Goal: Communication & Community: Answer question/provide support

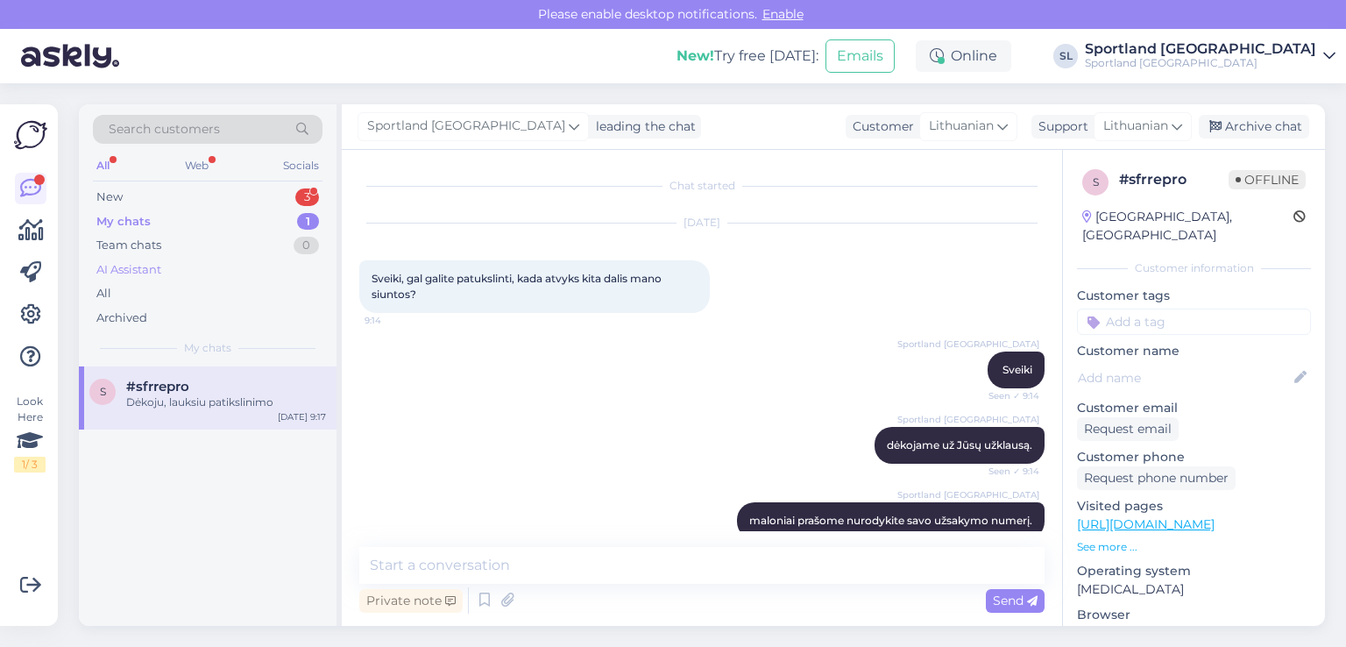
scroll to position [301, 0]
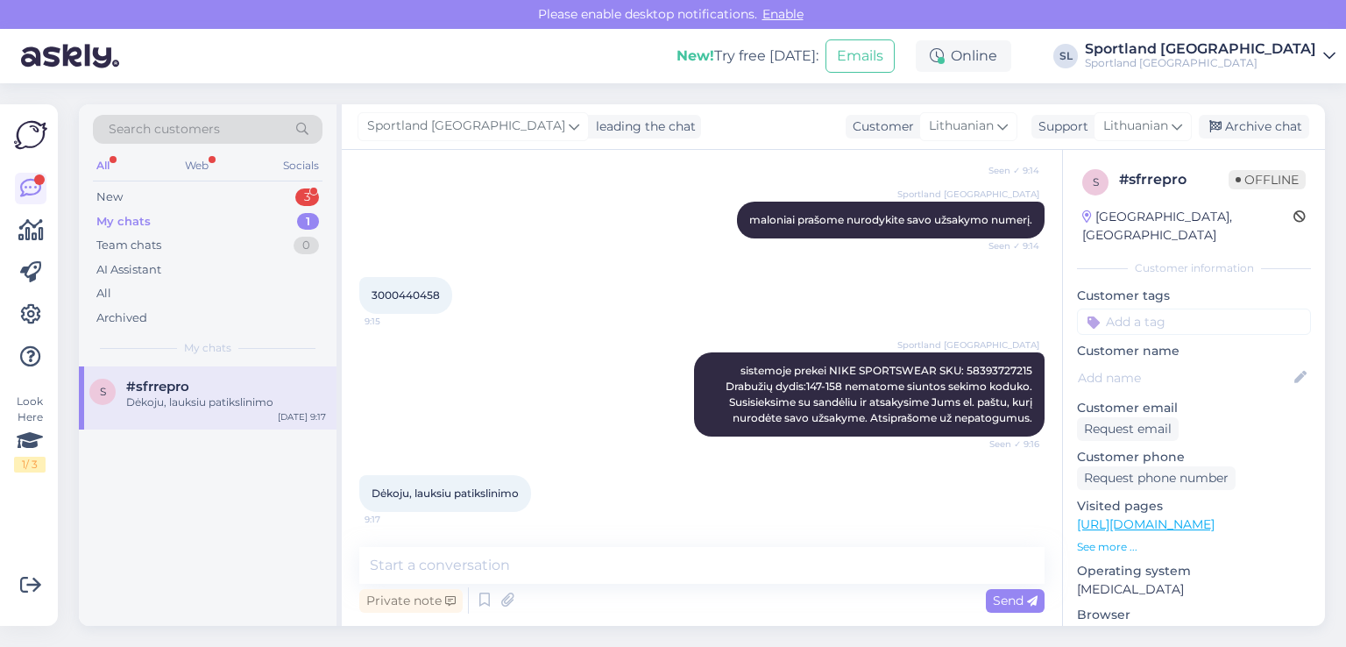
click at [549, 385] on div "Sportland Lithuania sistemoje prekei NIKE SPORTSWEAR SKU: 58393727215 Drabužių …" at bounding box center [701, 394] width 685 height 123
click at [254, 197] on div "New 3" at bounding box center [208, 197] width 230 height 25
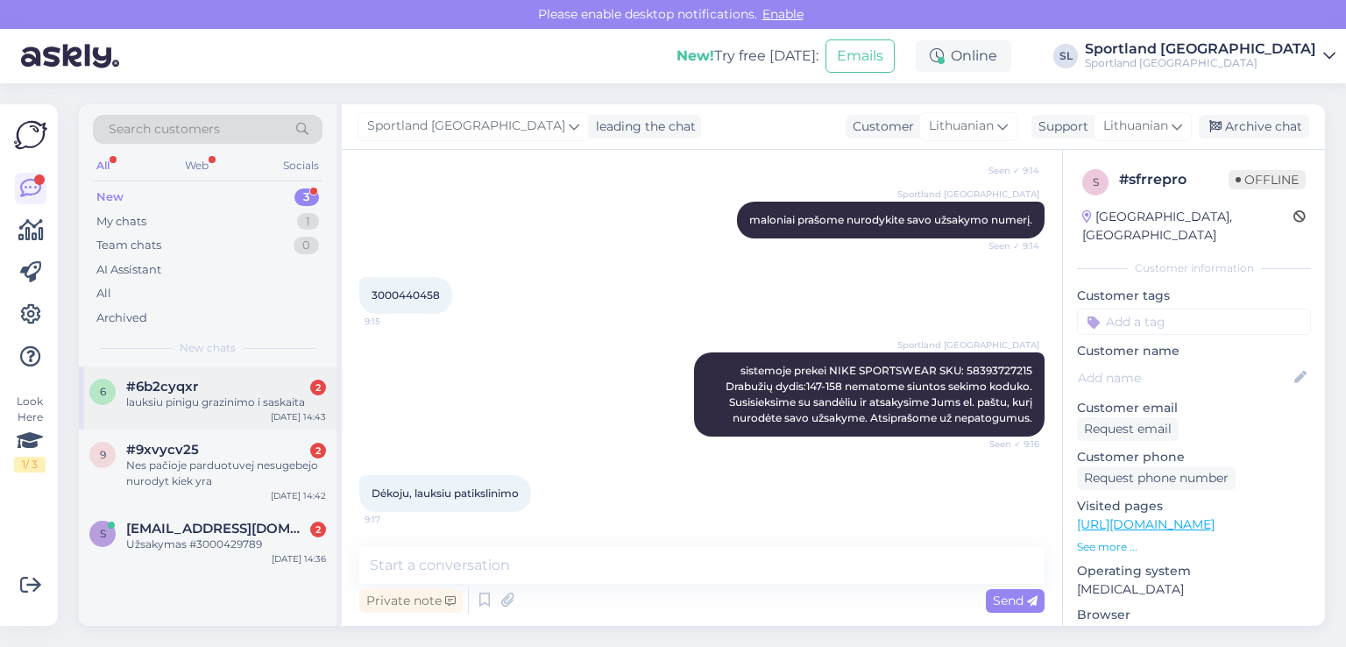
click at [226, 408] on div "lauksiu pinigu grazinimo i saskaita" at bounding box center [226, 402] width 200 height 16
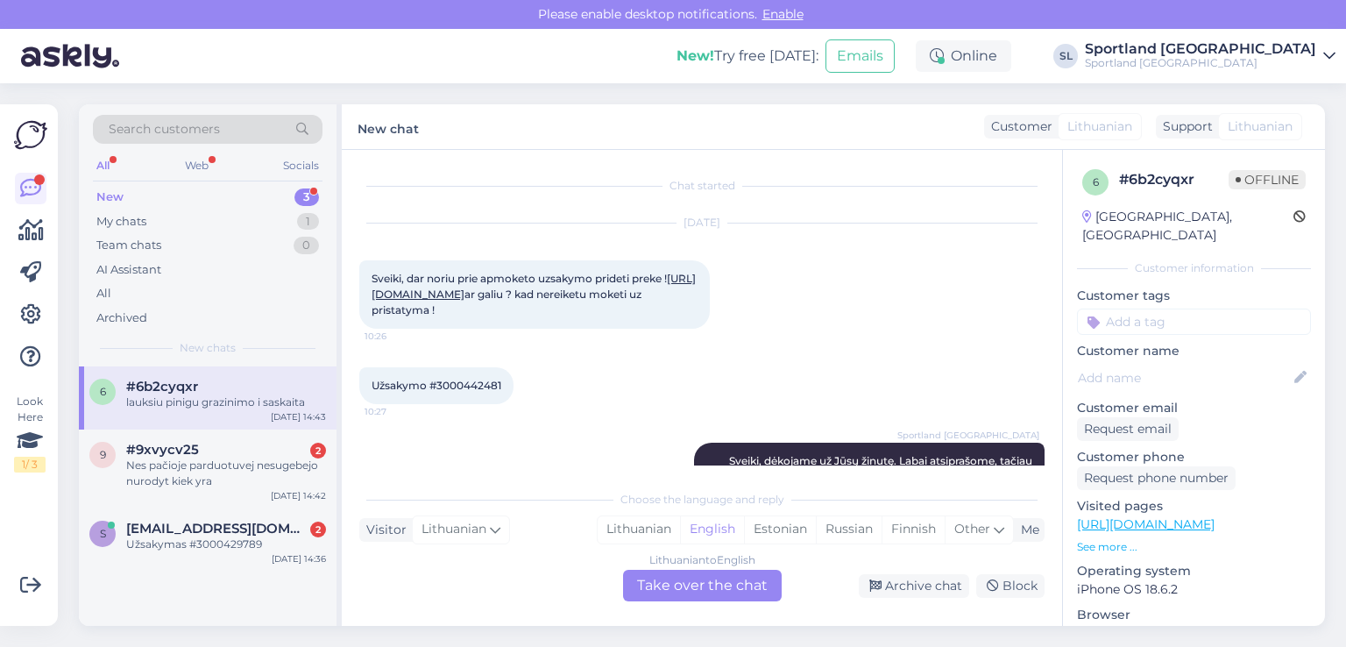
click at [666, 421] on div "Užsakymo #3000442481 10:27" at bounding box center [701, 385] width 685 height 75
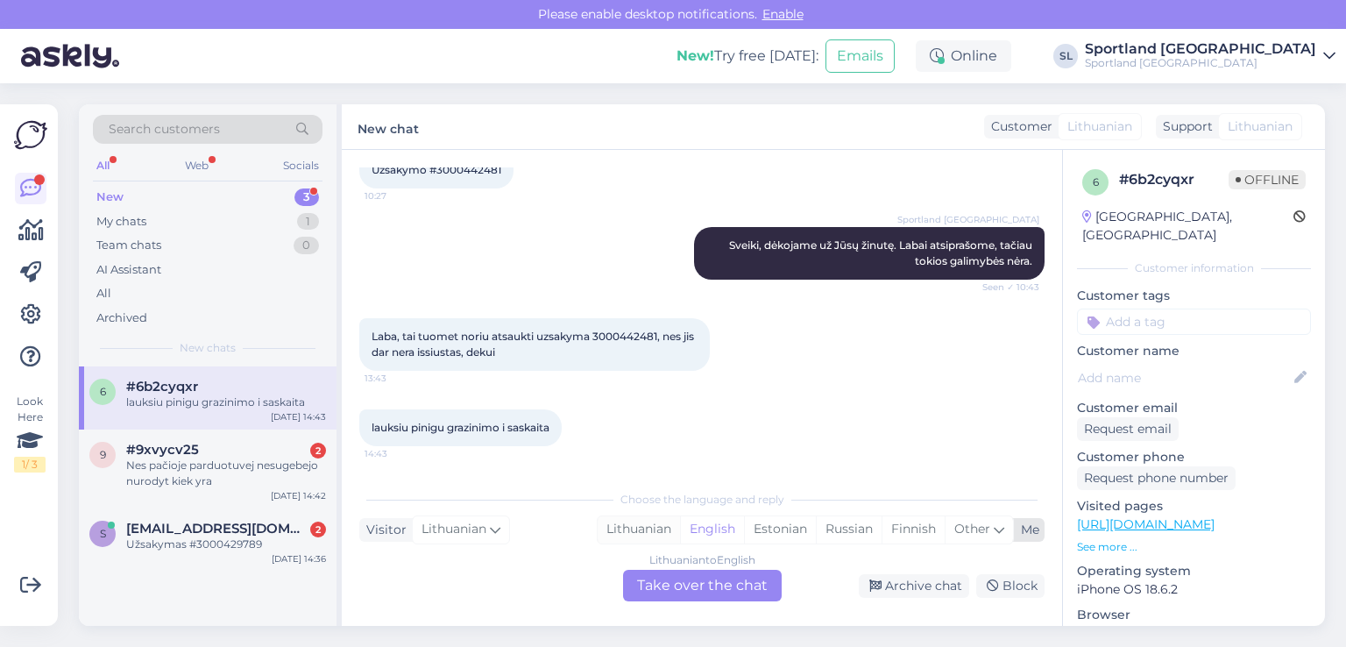
click at [623, 524] on div "Lithuanian" at bounding box center [639, 529] width 82 height 26
click at [636, 583] on div "Lithuanian to Lithuanian Take over the chat" at bounding box center [702, 586] width 159 height 32
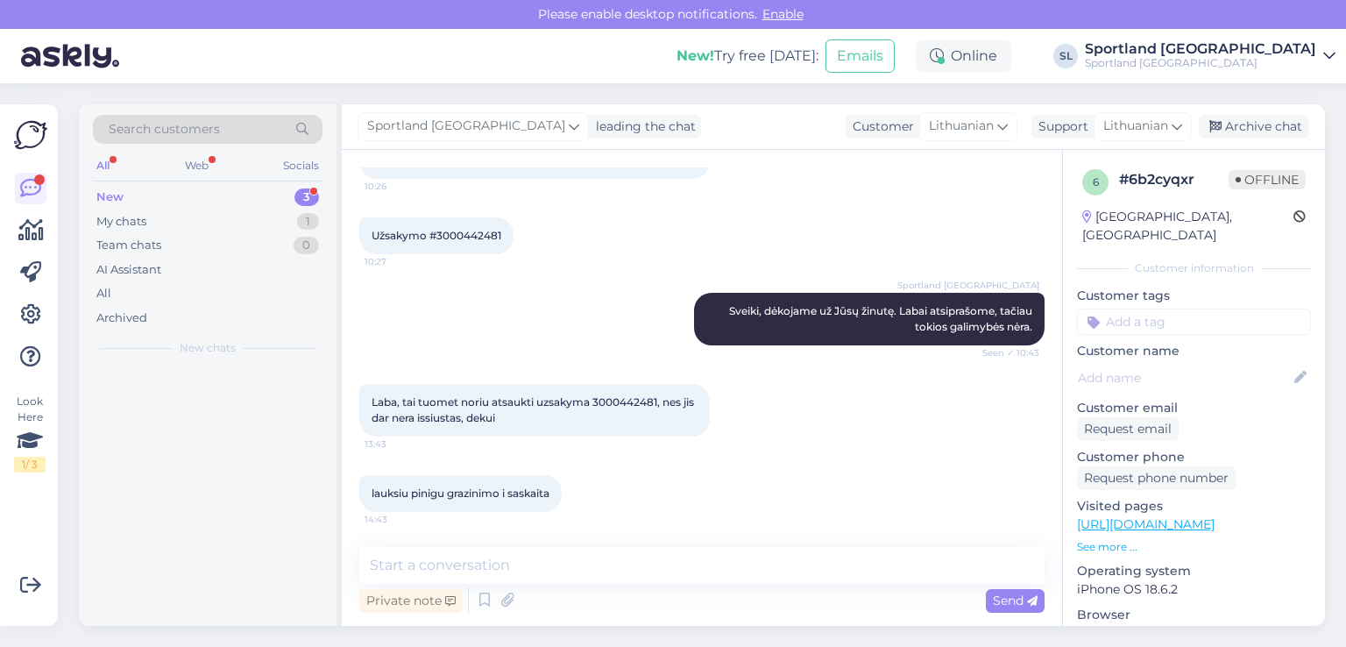
scroll to position [182, 0]
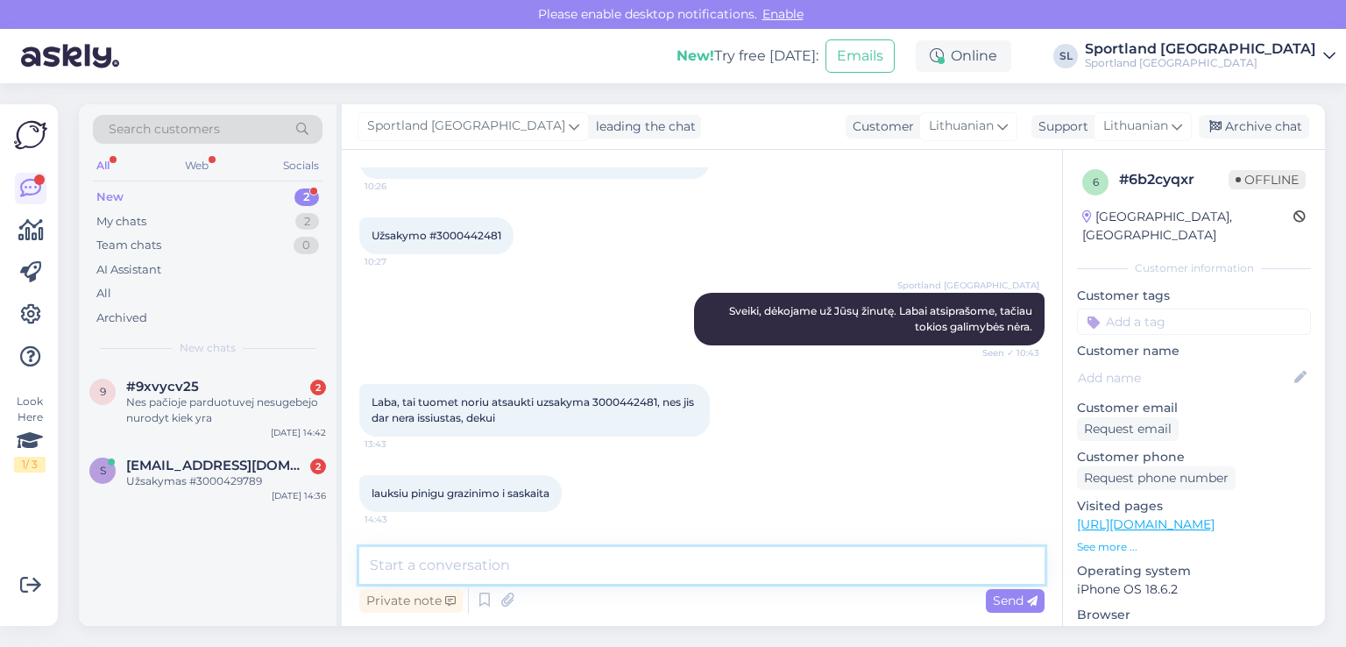
click at [588, 574] on textarea at bounding box center [701, 565] width 685 height 37
type textarea "Sveiki"
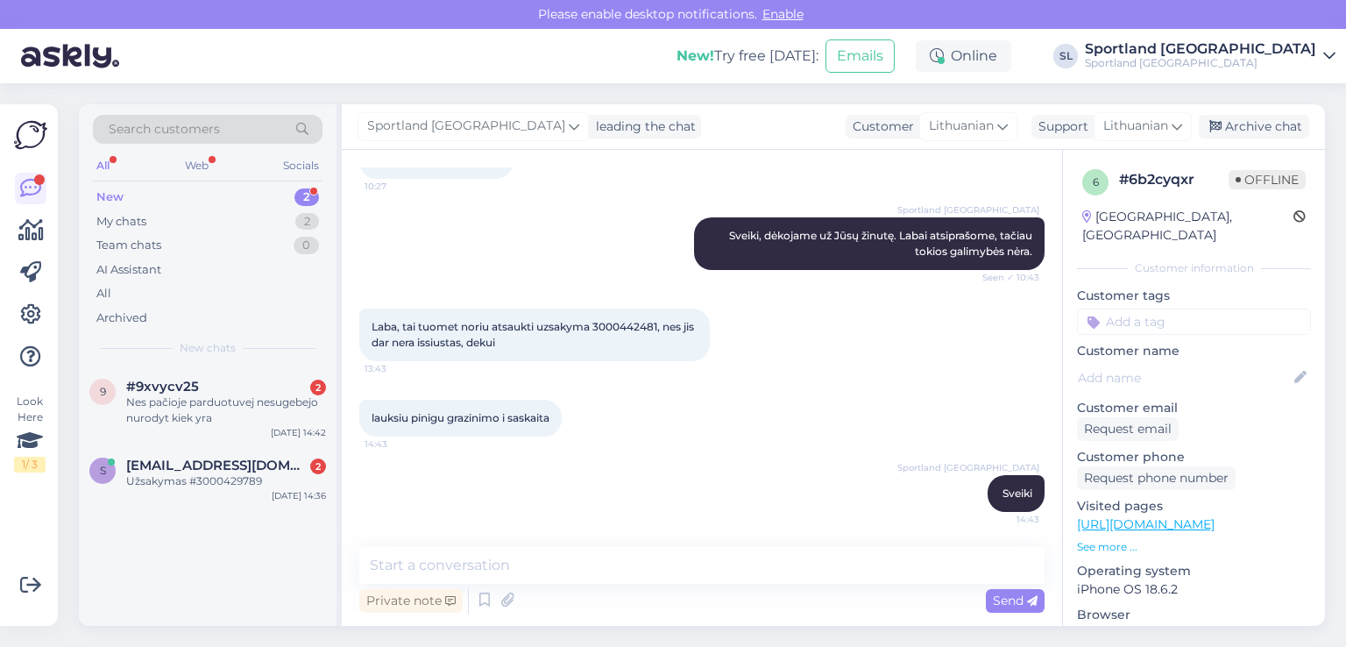
click at [629, 323] on span "Laba, tai tuomet noriu atsaukti uzsakyma 3000442481, nes jis dar nera issiustas…" at bounding box center [534, 334] width 325 height 29
copy span "3000442481"
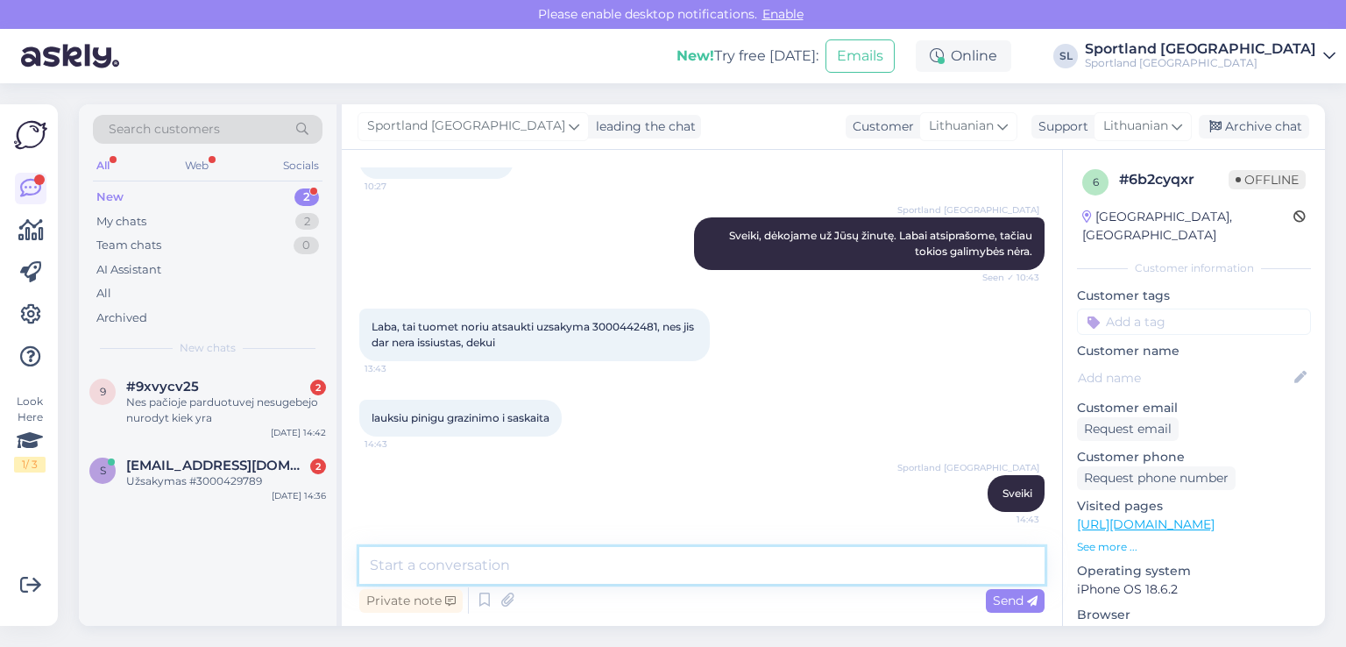
click at [551, 559] on textarea at bounding box center [701, 565] width 685 height 37
paste textarea "CC848557293EE"
type textarea "CC848557293EE"
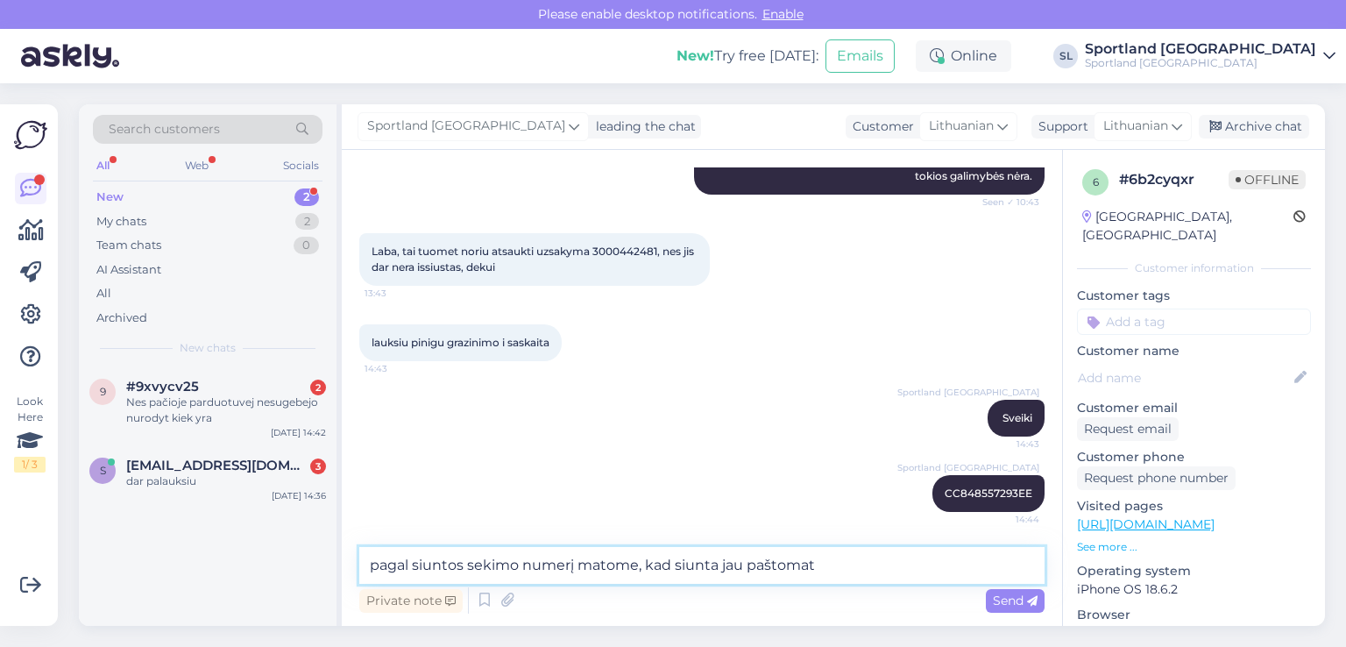
type textarea "pagal siuntos sekimo numerį matome, kad siunta jau paštomate"
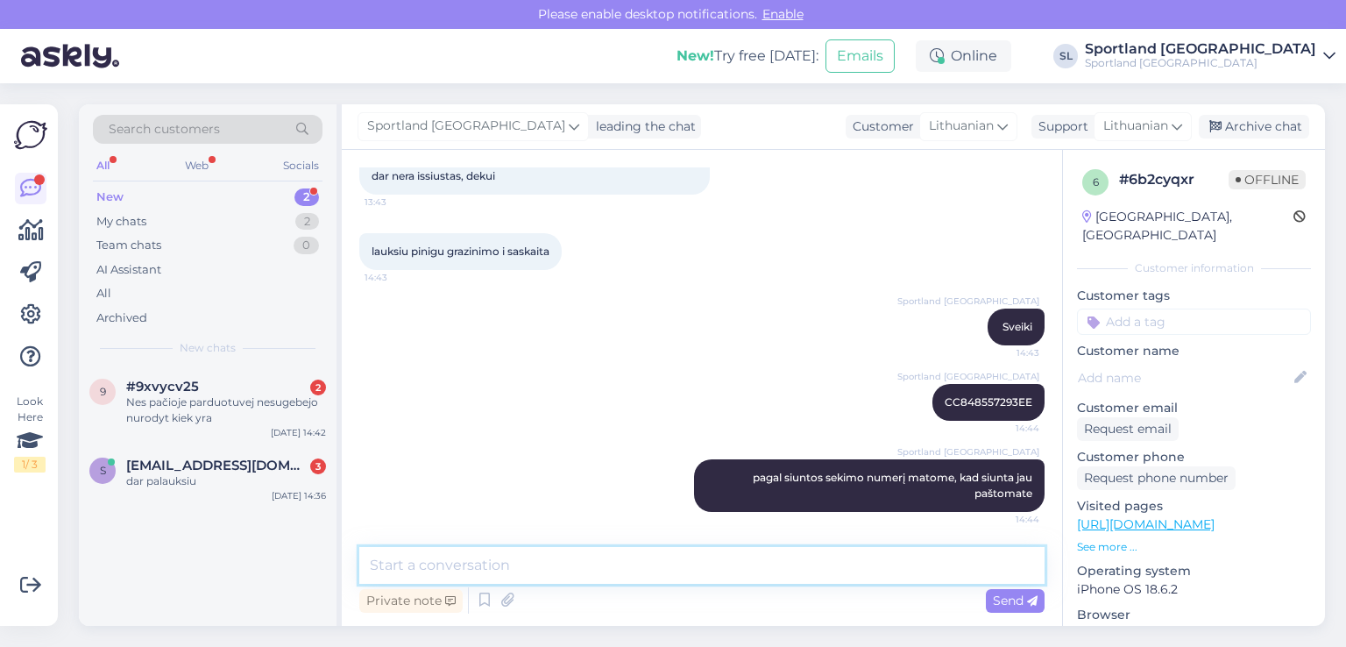
scroll to position [423, 0]
paste textarea "[PHONE_NUMBER]"
type textarea "turėjote gauti SMS pranešimą į nurodytą telefono numerį: [PHONE_NUMBER]"
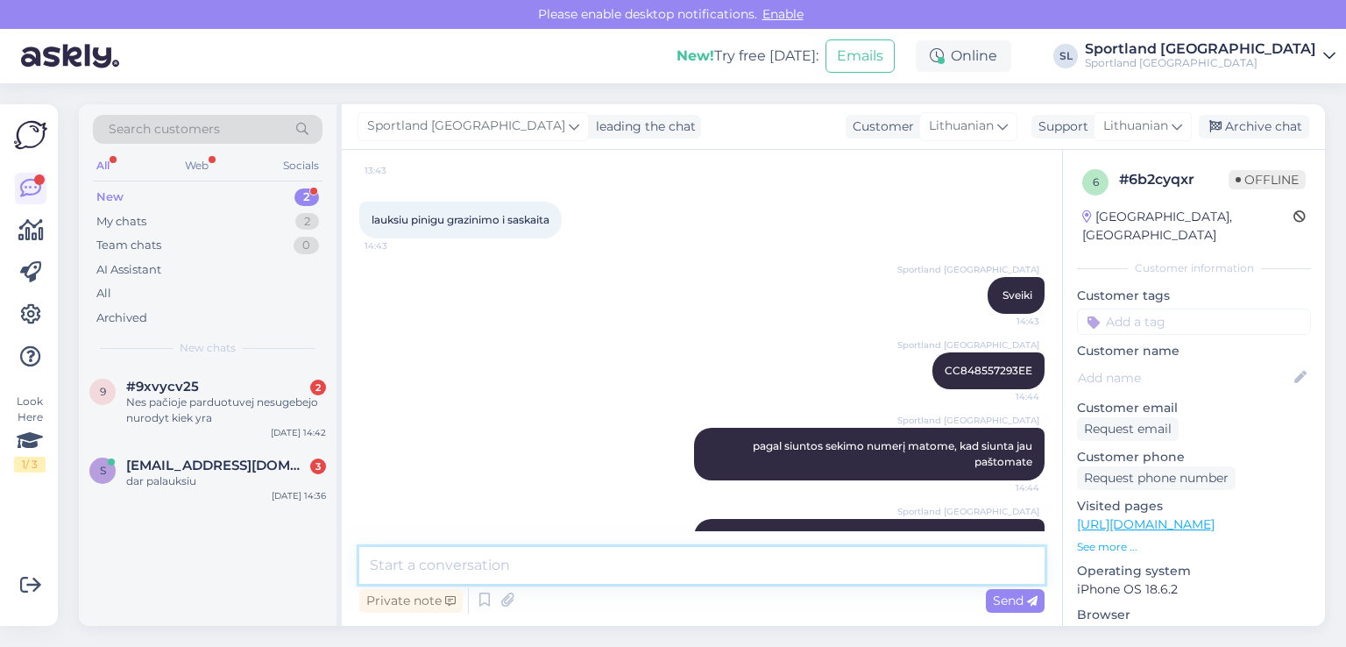
scroll to position [515, 0]
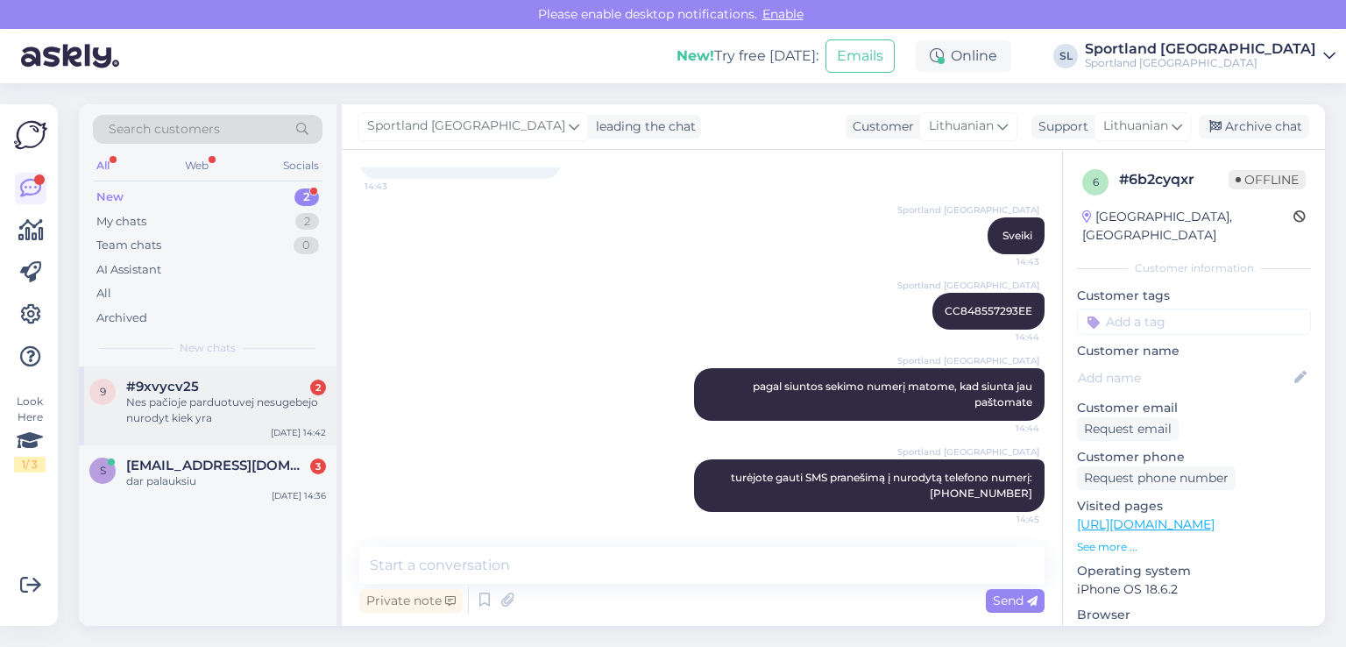
click at [194, 385] on span "#9xvycv25" at bounding box center [162, 387] width 73 height 16
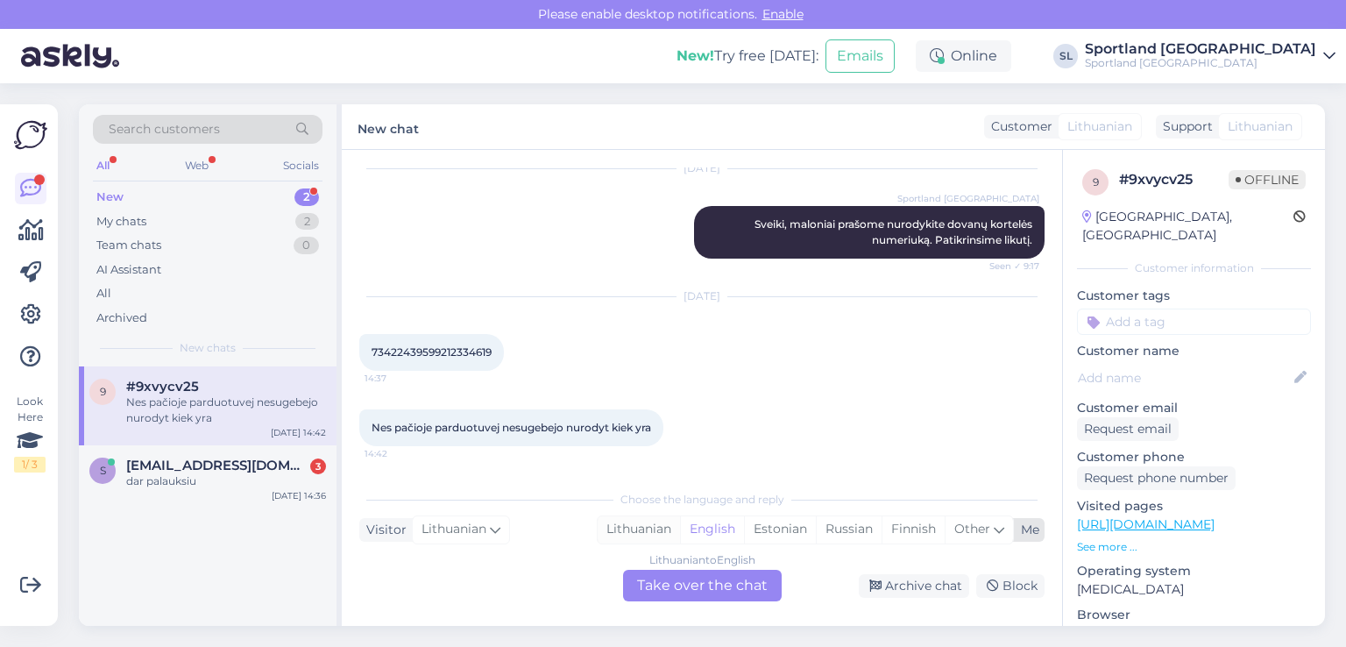
click at [646, 523] on div "Lithuanian" at bounding box center [639, 529] width 82 height 26
click at [665, 585] on div "Lithuanian to Lithuanian Take over the chat" at bounding box center [702, 586] width 159 height 32
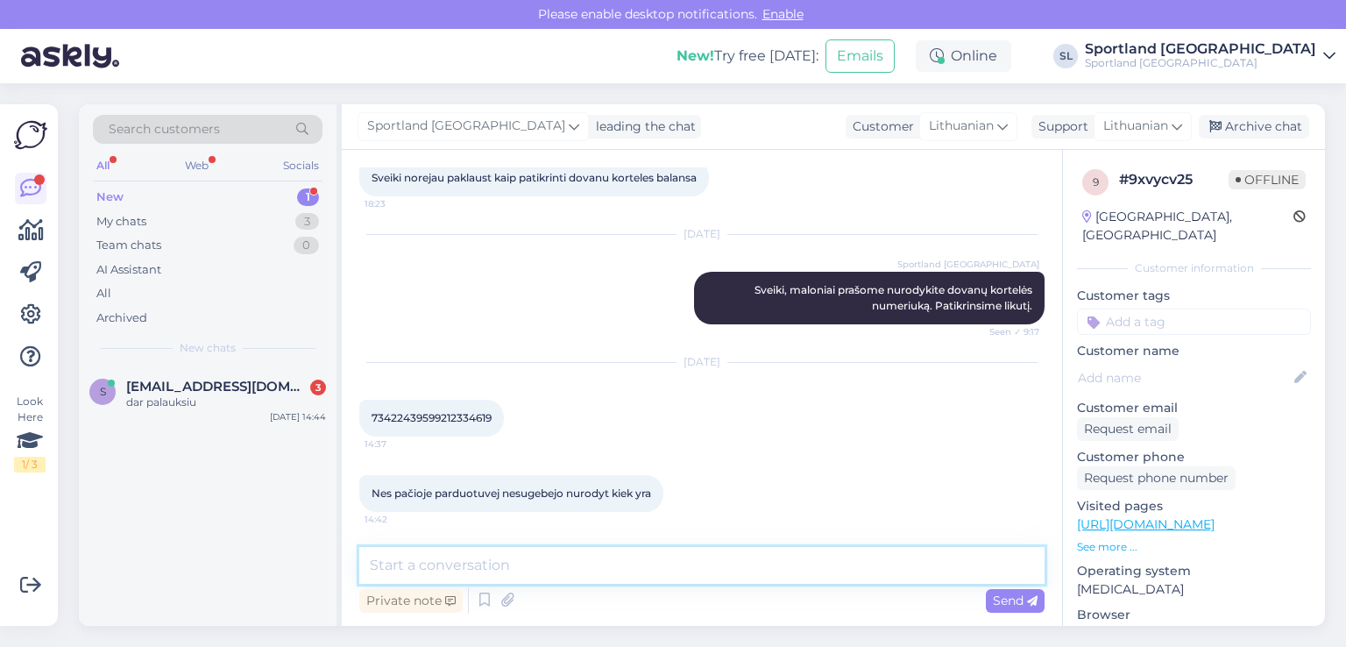
click at [630, 563] on textarea at bounding box center [701, 565] width 685 height 37
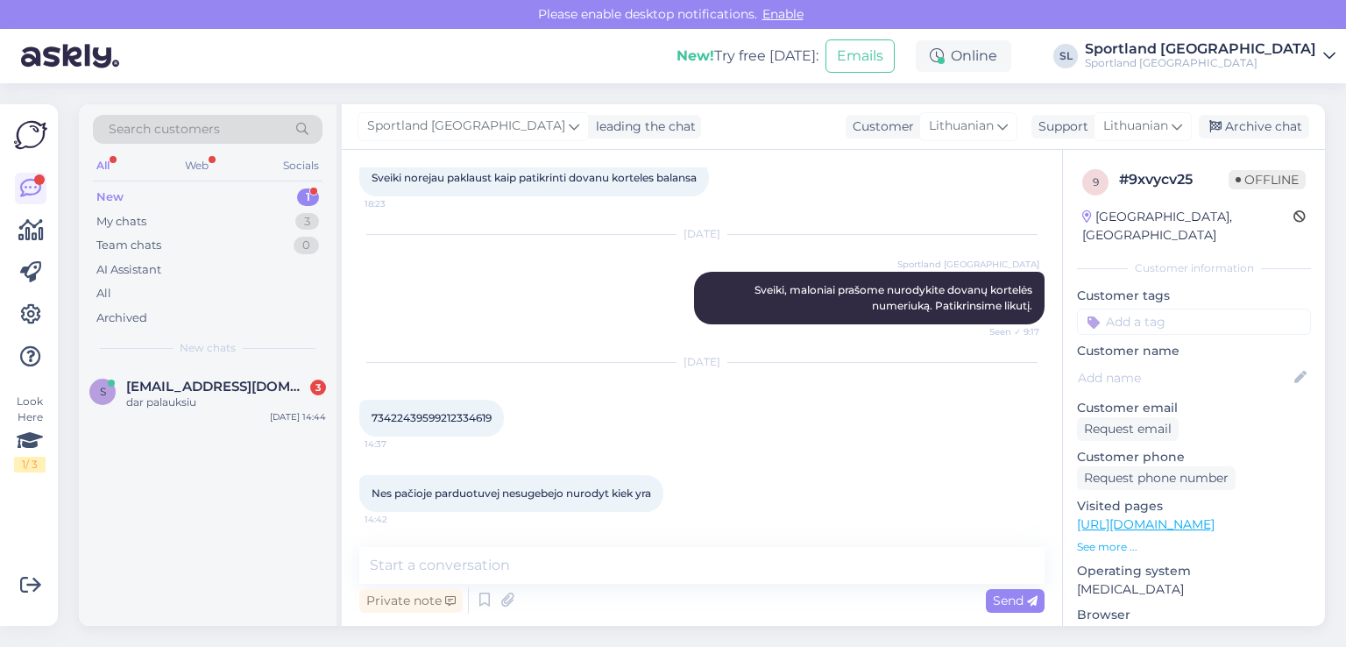
click at [442, 414] on span "73422439599212334619" at bounding box center [432, 417] width 120 height 13
copy div "73422439599212334619 14:37"
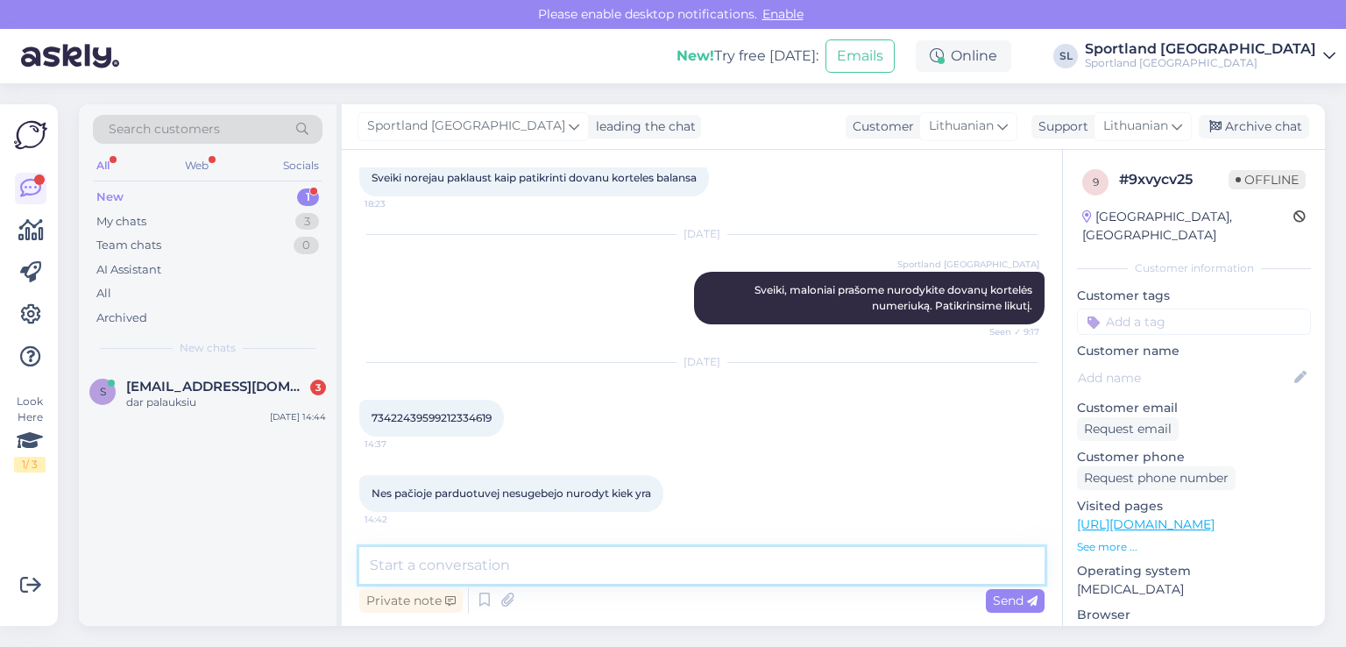
click at [531, 559] on textarea at bounding box center [701, 565] width 685 height 37
type textarea "S"
type textarea "Sveiki, dėkojame, tuojau patikslinsime."
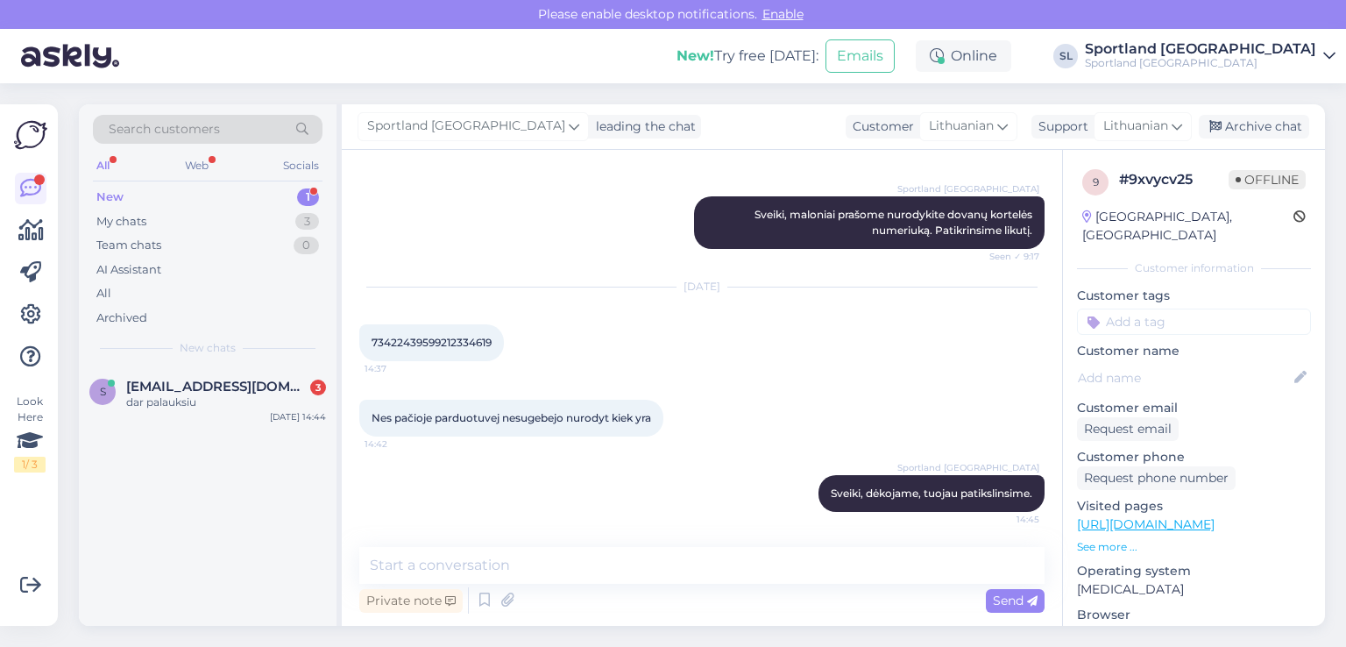
click at [438, 347] on span "73422439599212334619" at bounding box center [432, 342] width 120 height 13
copy div "73422439599212334619 14:37"
click at [508, 460] on div "Sportland [GEOGRAPHIC_DATA] Sveiki, dėkojame, tuojau patikslinsime. 14:45" at bounding box center [701, 493] width 685 height 75
click at [167, 384] on span "[EMAIL_ADDRESS][DOMAIN_NAME]" at bounding box center [217, 387] width 182 height 16
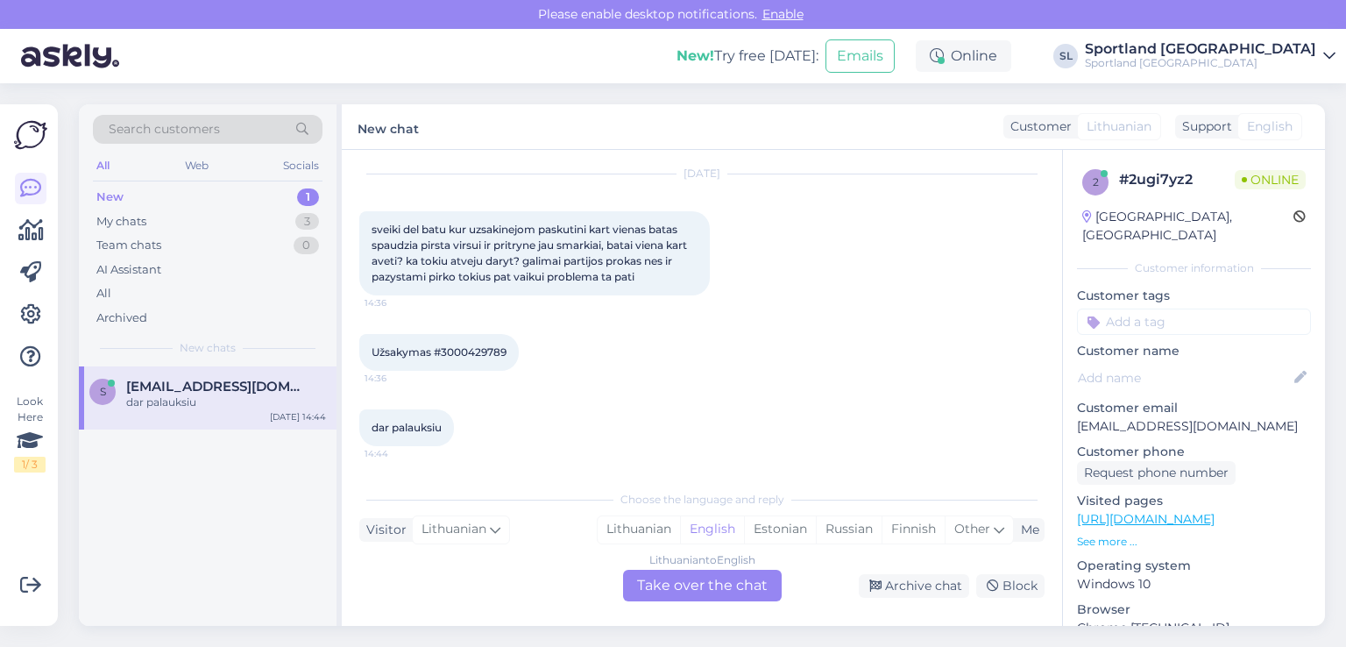
scroll to position [49, 0]
click at [624, 529] on div "Lithuanian" at bounding box center [639, 529] width 82 height 26
click at [648, 581] on div "Lithuanian to Lithuanian Take over the chat" at bounding box center [702, 586] width 159 height 32
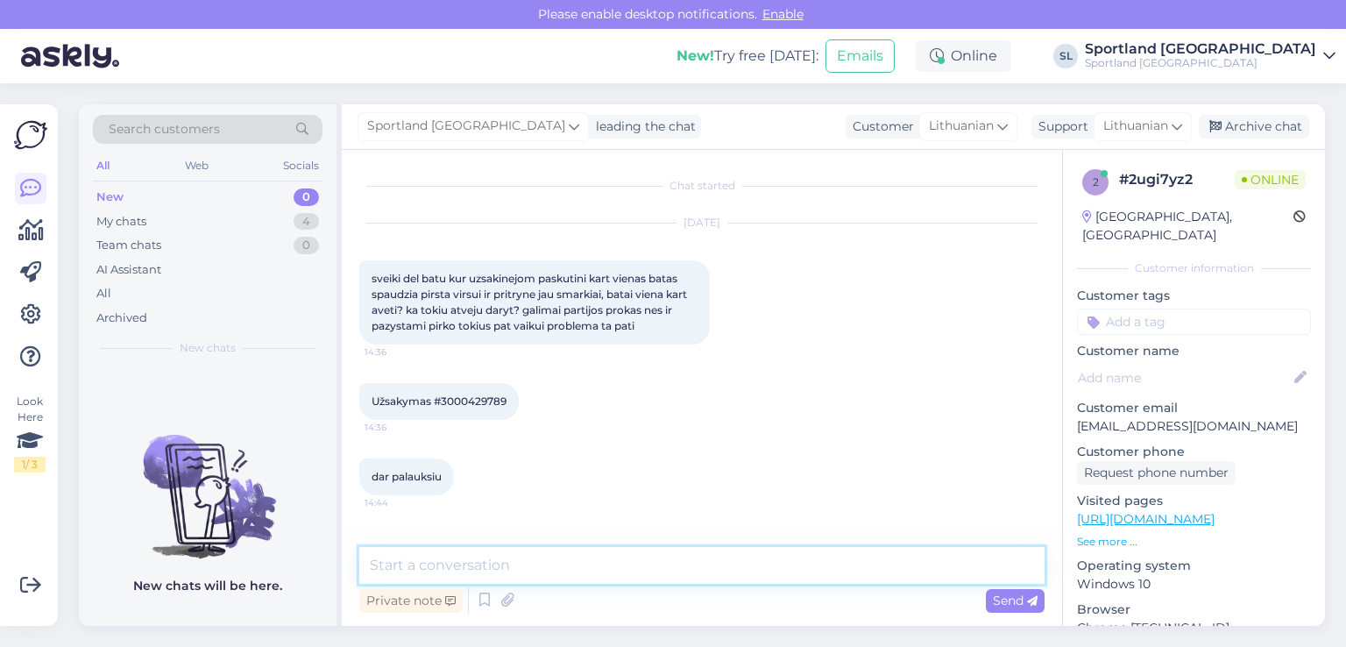
click at [635, 556] on textarea at bounding box center [701, 565] width 685 height 37
type textarea "Sveiki"
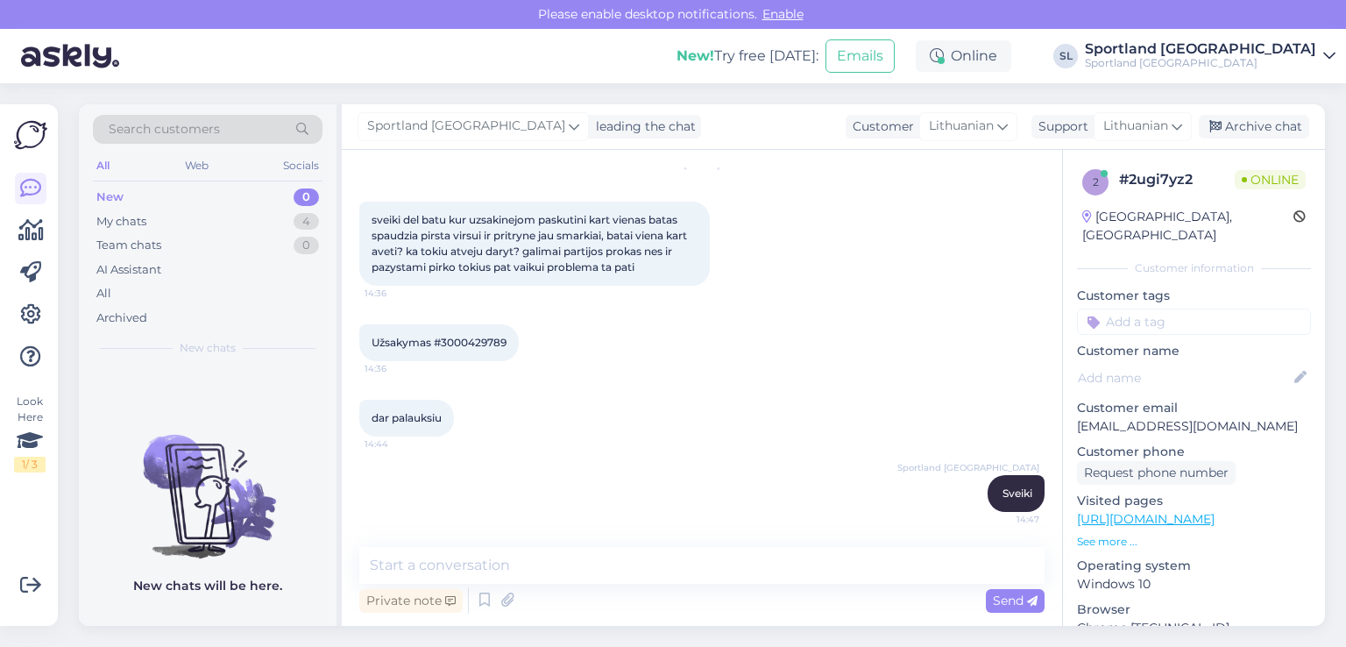
click at [475, 343] on span "Užsakymas #3000429789" at bounding box center [439, 342] width 135 height 13
copy div "3000429789 14:36"
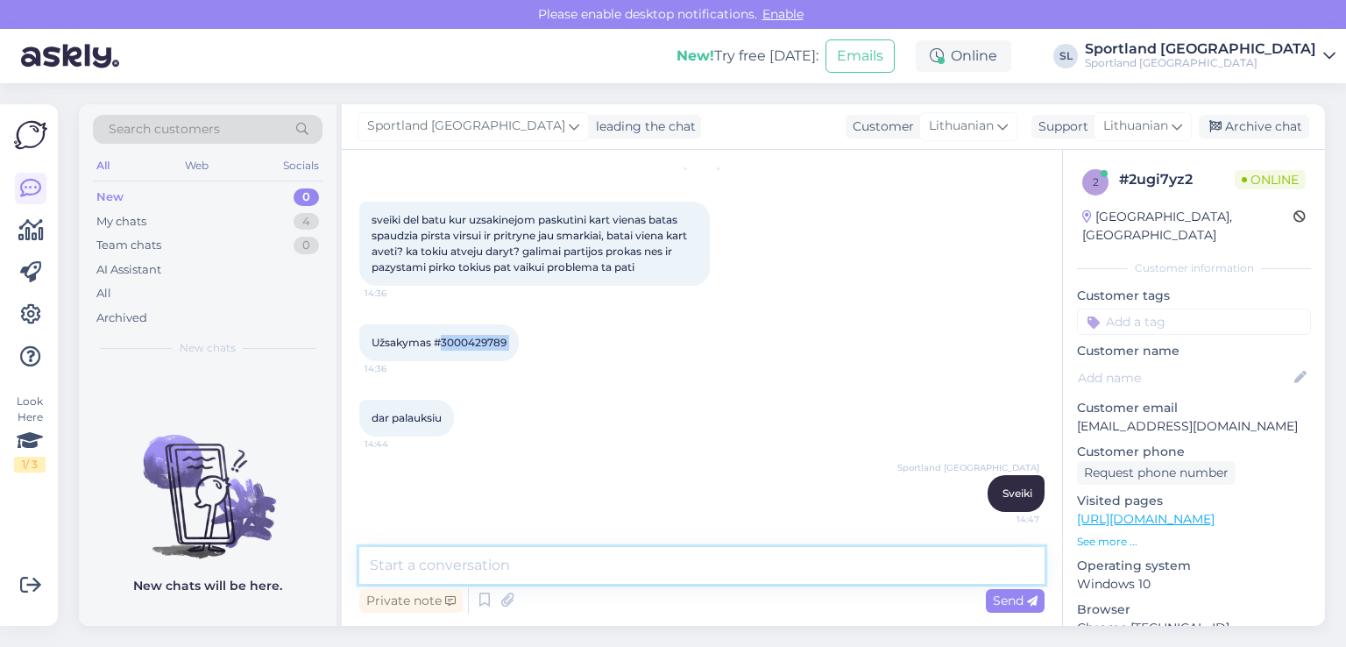
click at [571, 570] on textarea at bounding box center [701, 565] width 685 height 37
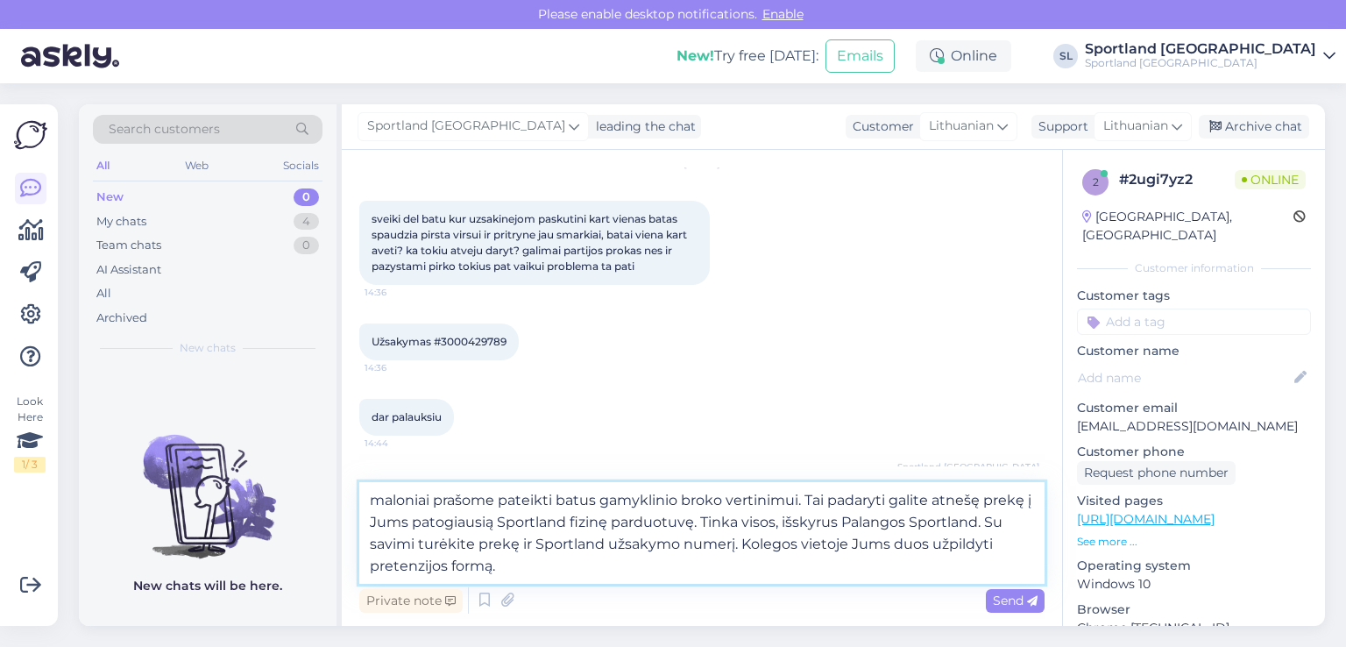
type textarea "maloniai prašome pateikti batus gamyklinio broko vertinimui. Tai padaryti galit…"
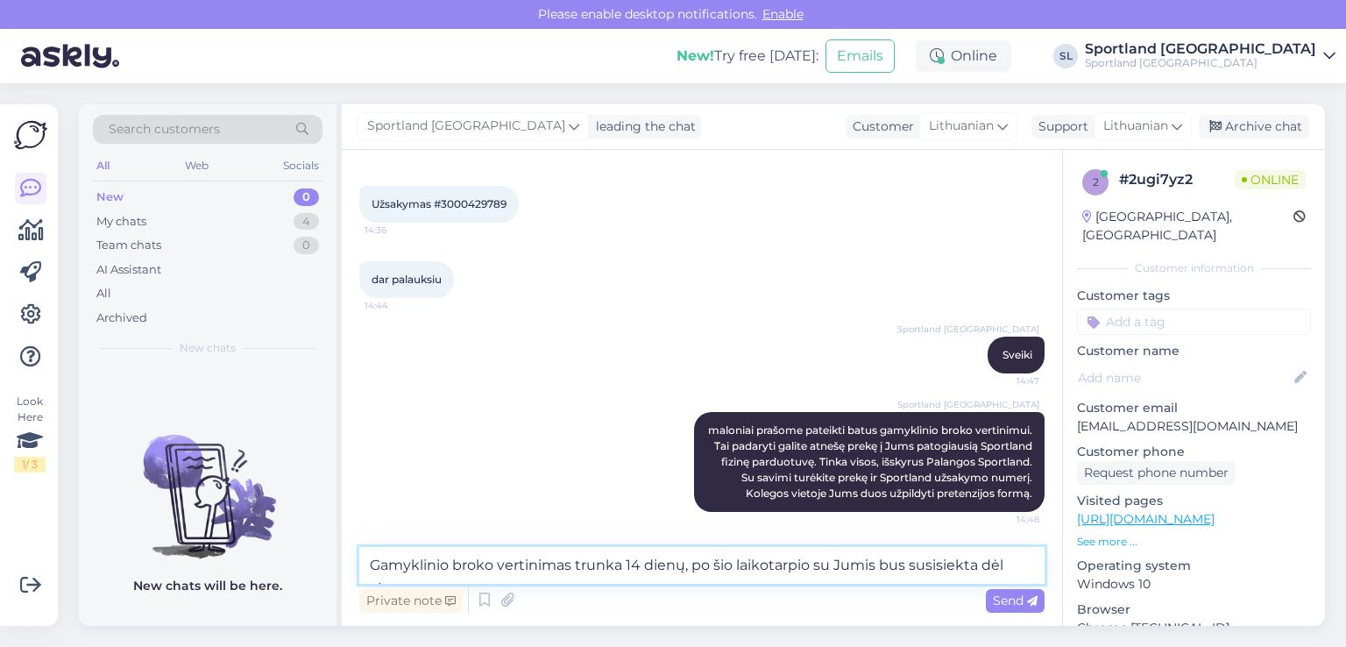
scroll to position [235, 0]
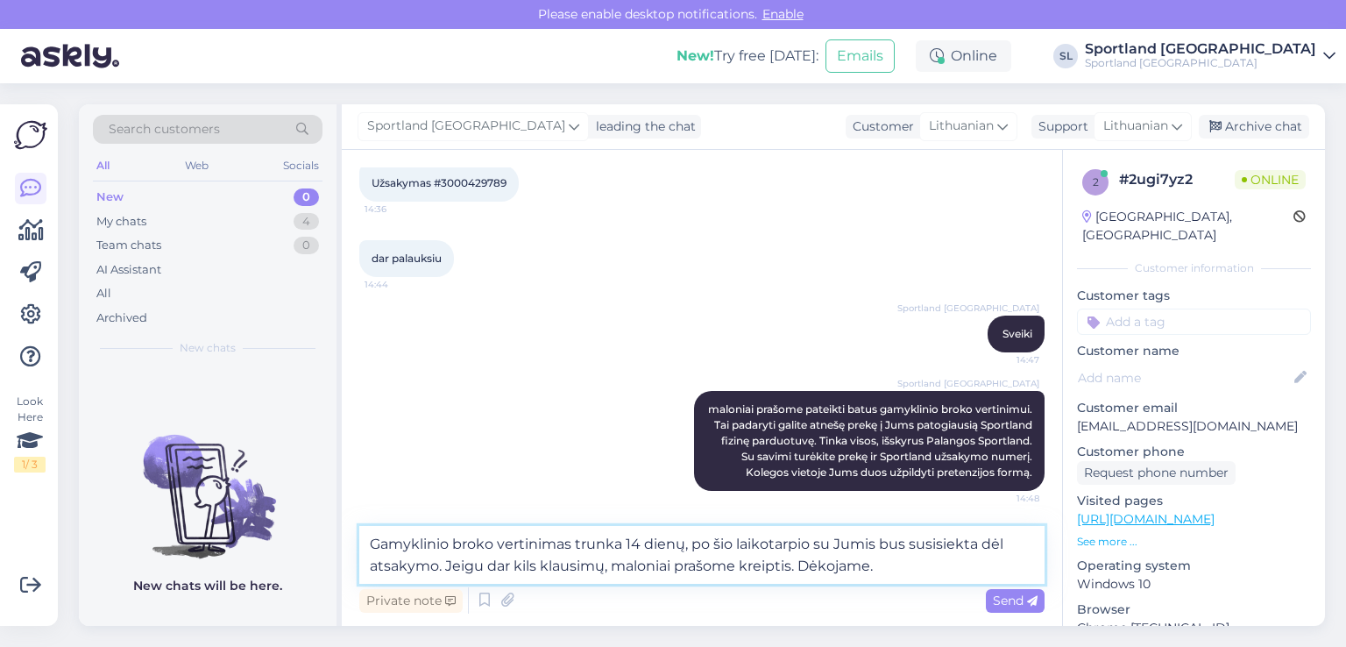
type textarea "Gamyklinio broko vertinimas trunka 14 dienų, po šio laikotarpio su Jumis bus su…"
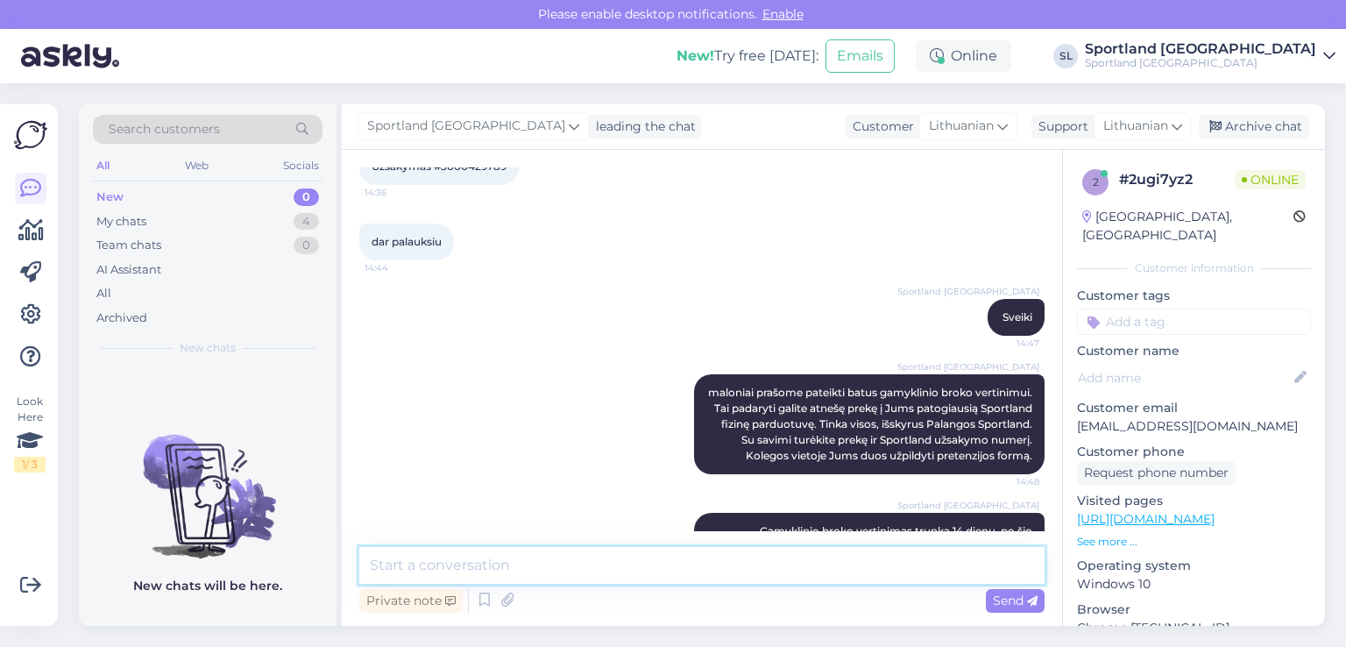
scroll to position [320, 0]
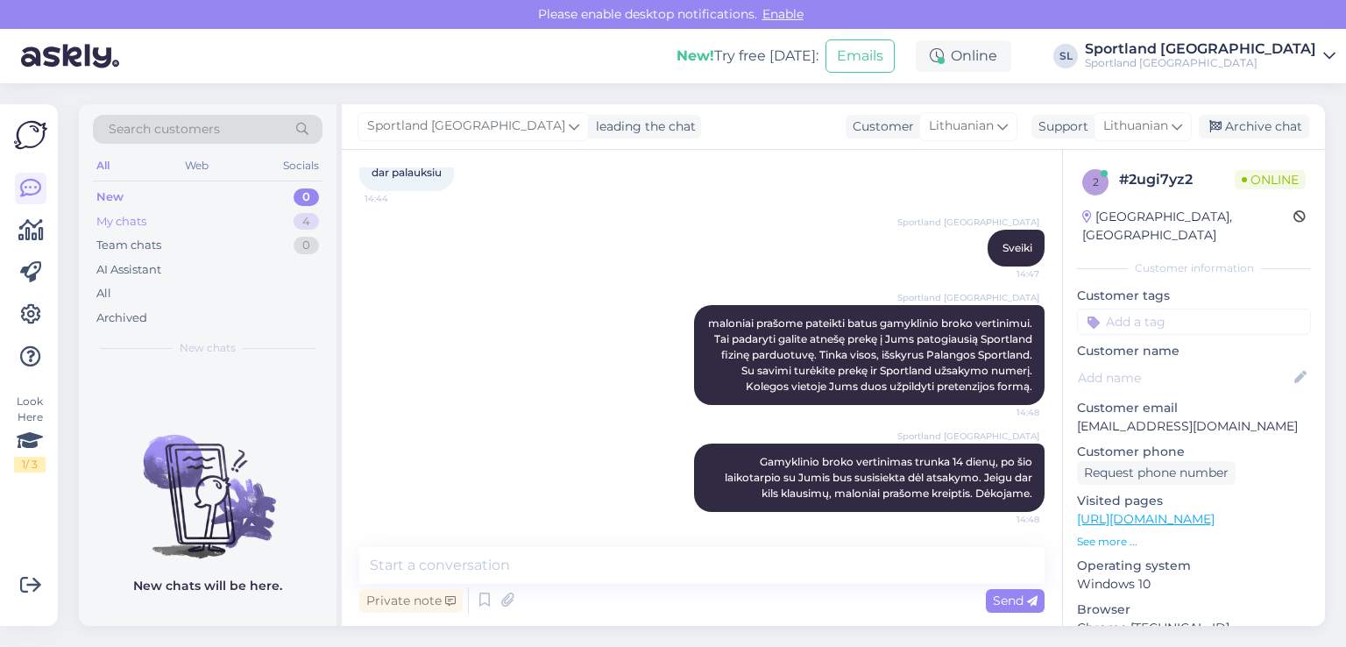
click at [188, 226] on div "My chats 4" at bounding box center [208, 221] width 230 height 25
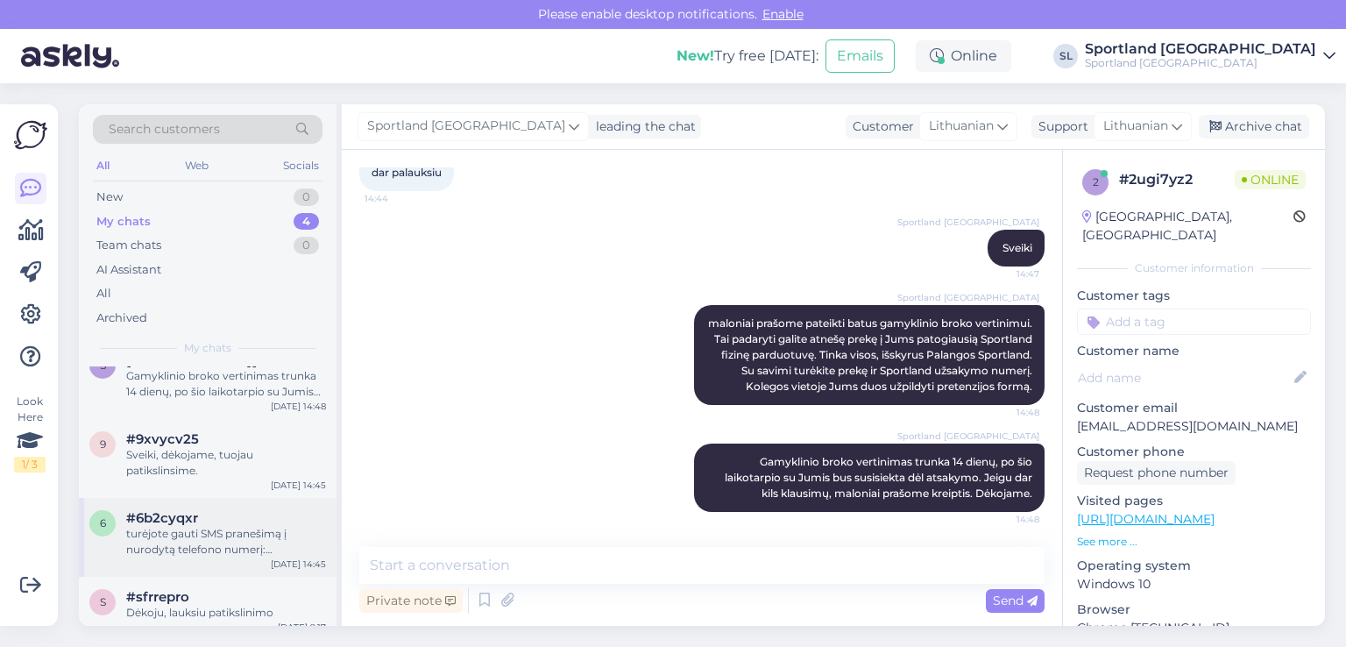
scroll to position [39, 0]
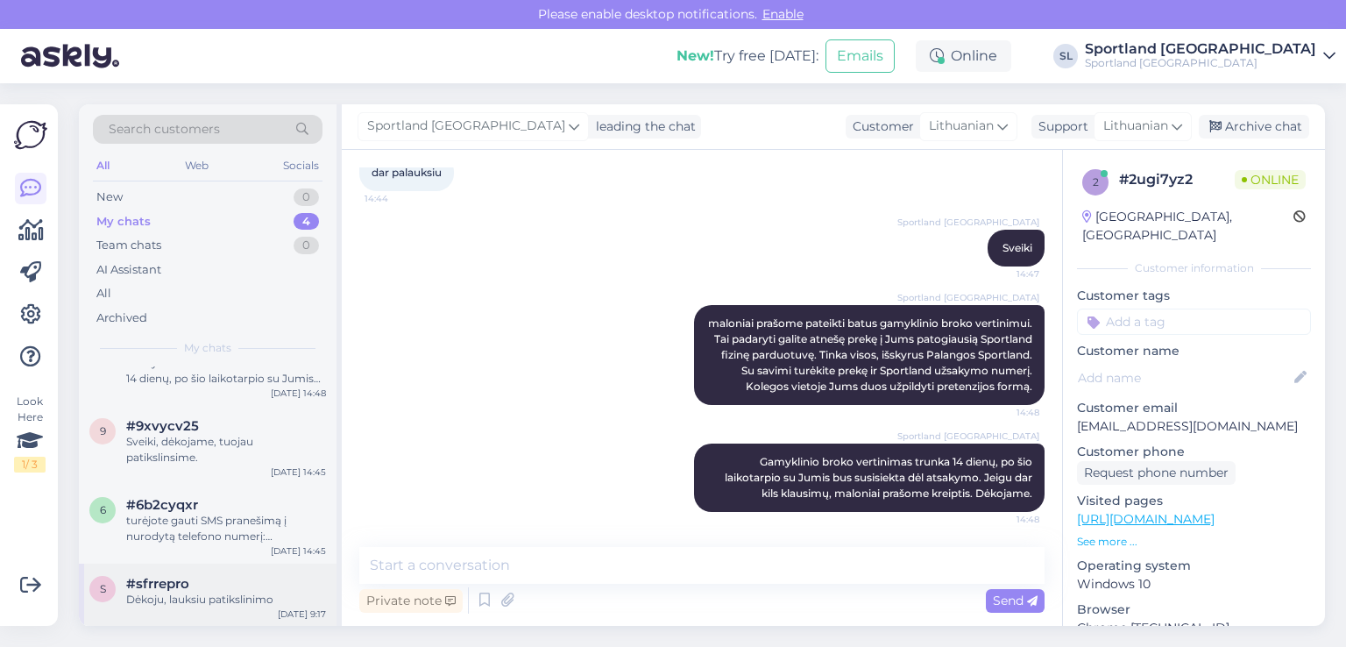
click at [194, 599] on div "Dėkoju, lauksiu patikslinimo" at bounding box center [226, 599] width 200 height 16
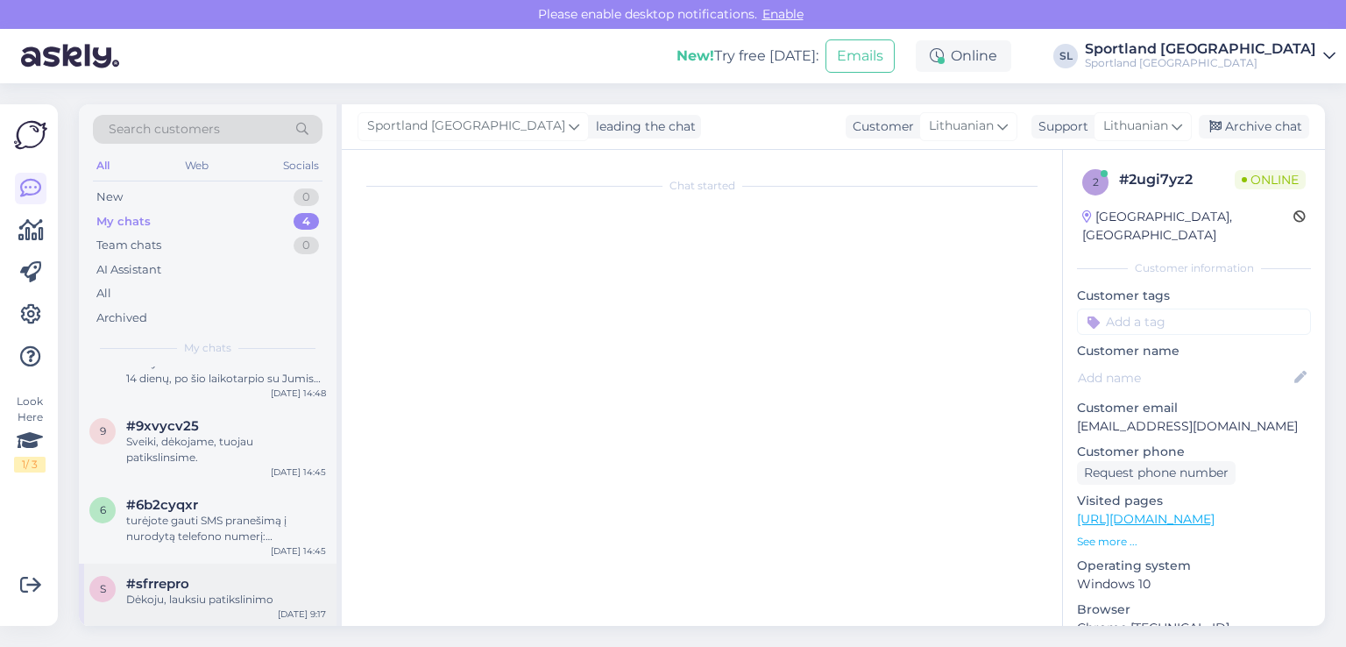
scroll to position [301, 0]
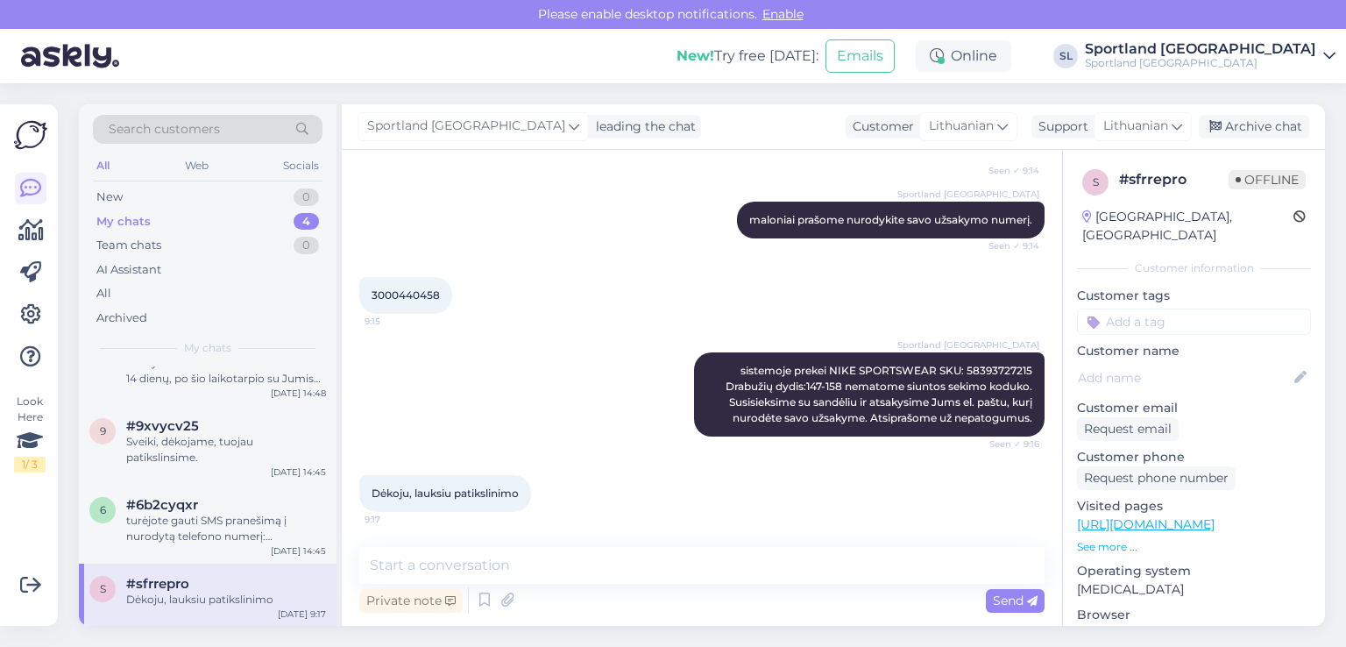
click at [435, 288] on span "3000440458" at bounding box center [406, 294] width 68 height 13
copy div "3000440458 9:15"
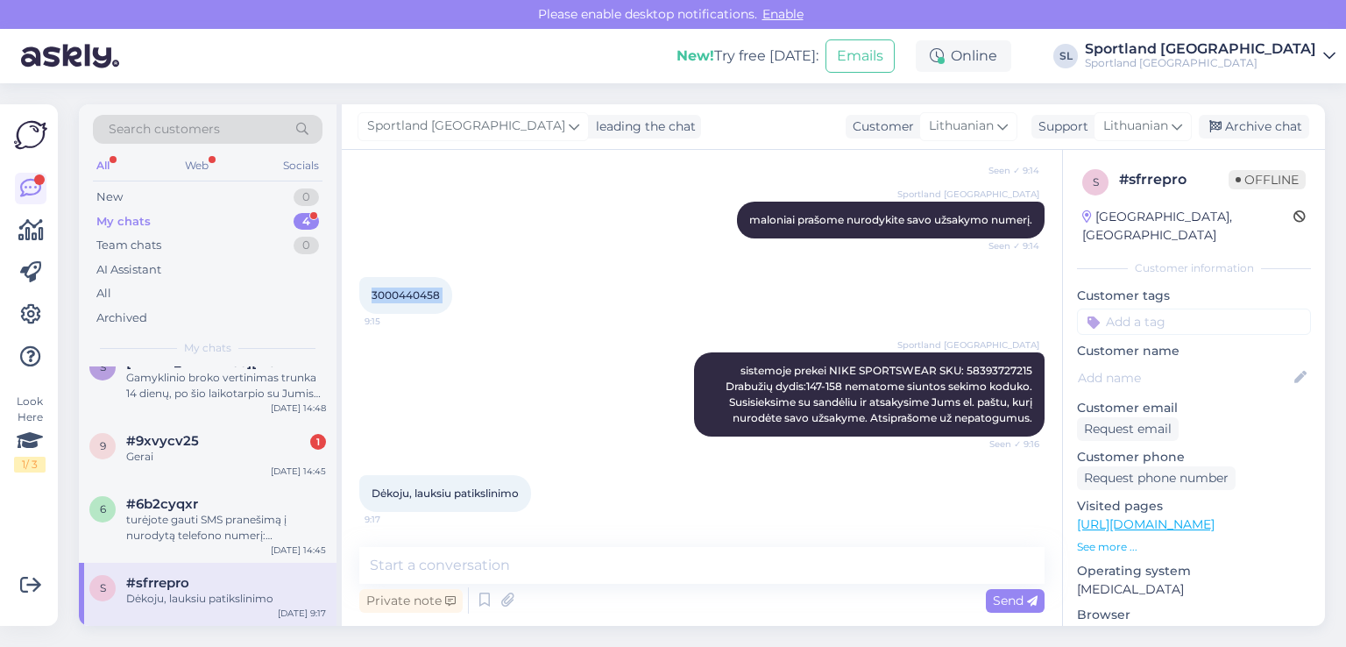
scroll to position [25, 0]
click at [203, 457] on div "Gerai" at bounding box center [226, 457] width 200 height 16
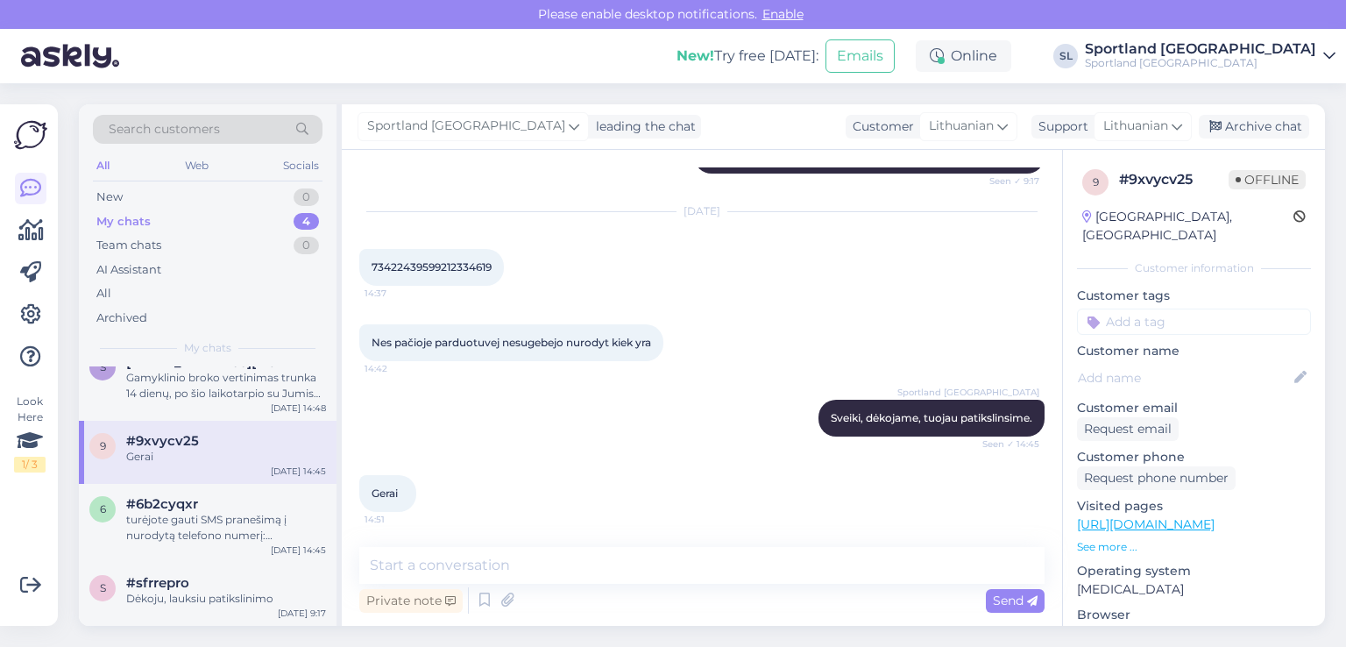
scroll to position [267, 0]
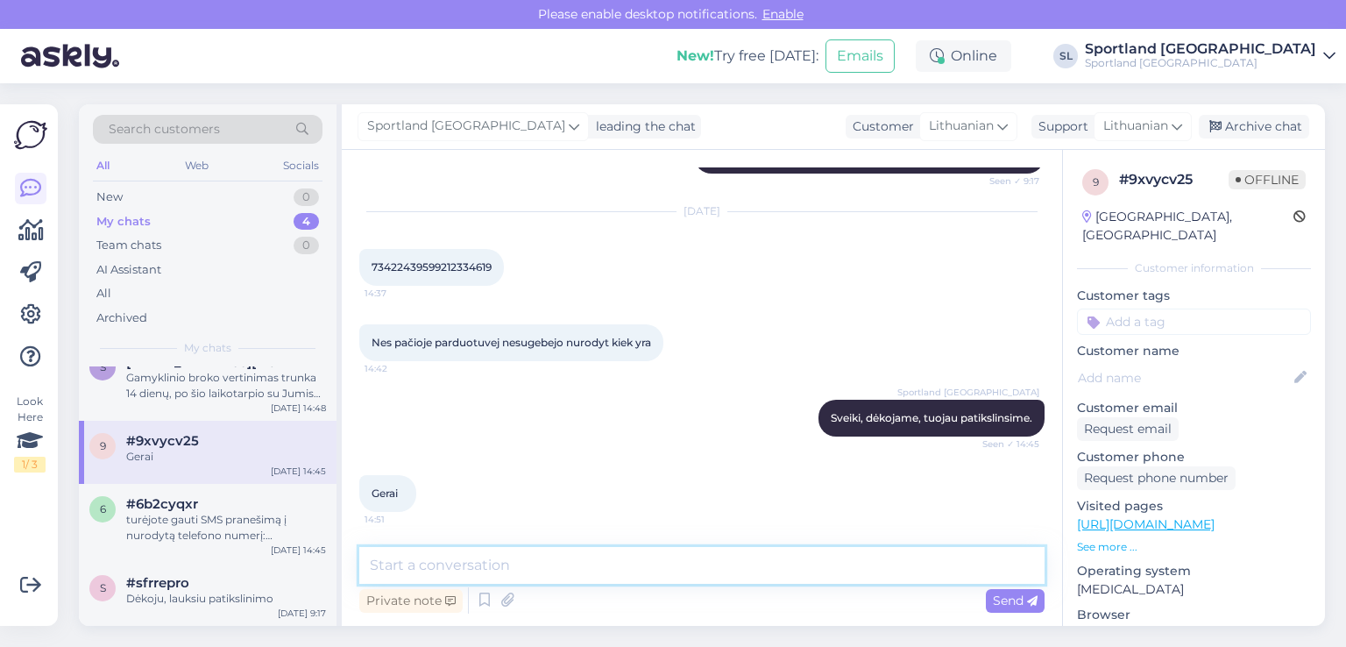
click at [522, 577] on textarea at bounding box center [701, 565] width 685 height 37
type textarea "Jūsų dovanų kortelės likutis yra 82.01 eur. Galiojimas iki [DATE]"
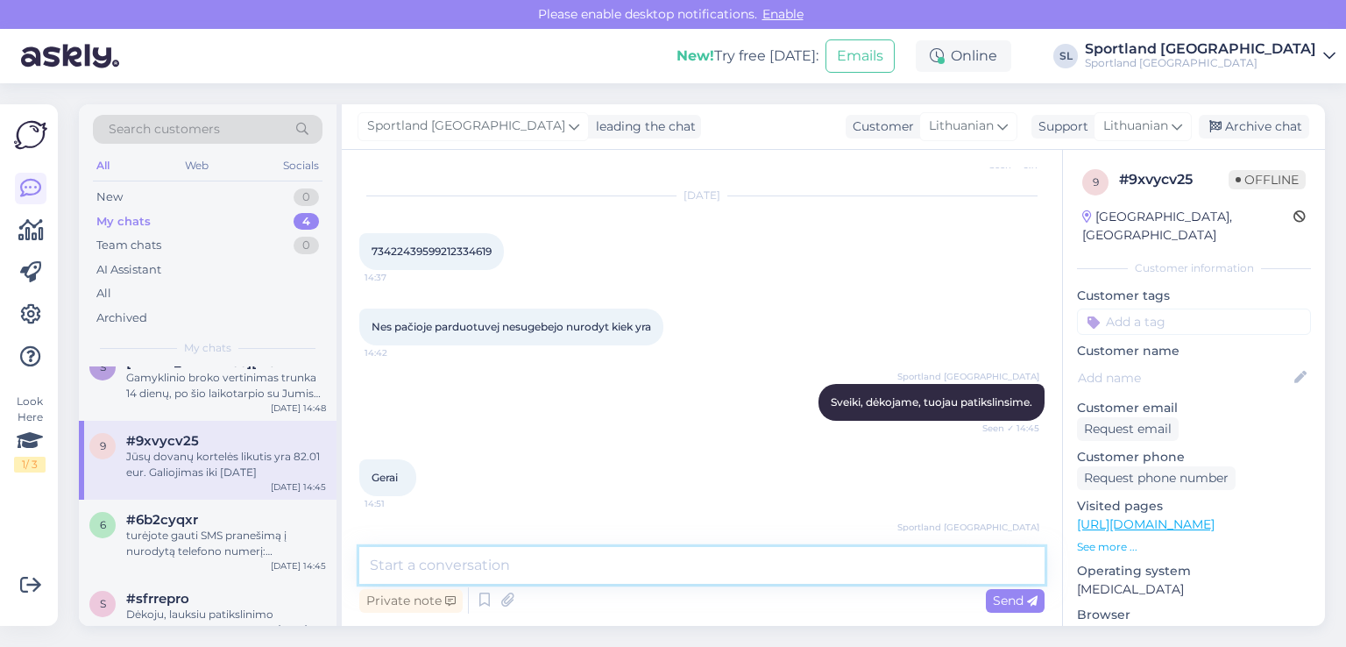
scroll to position [39, 0]
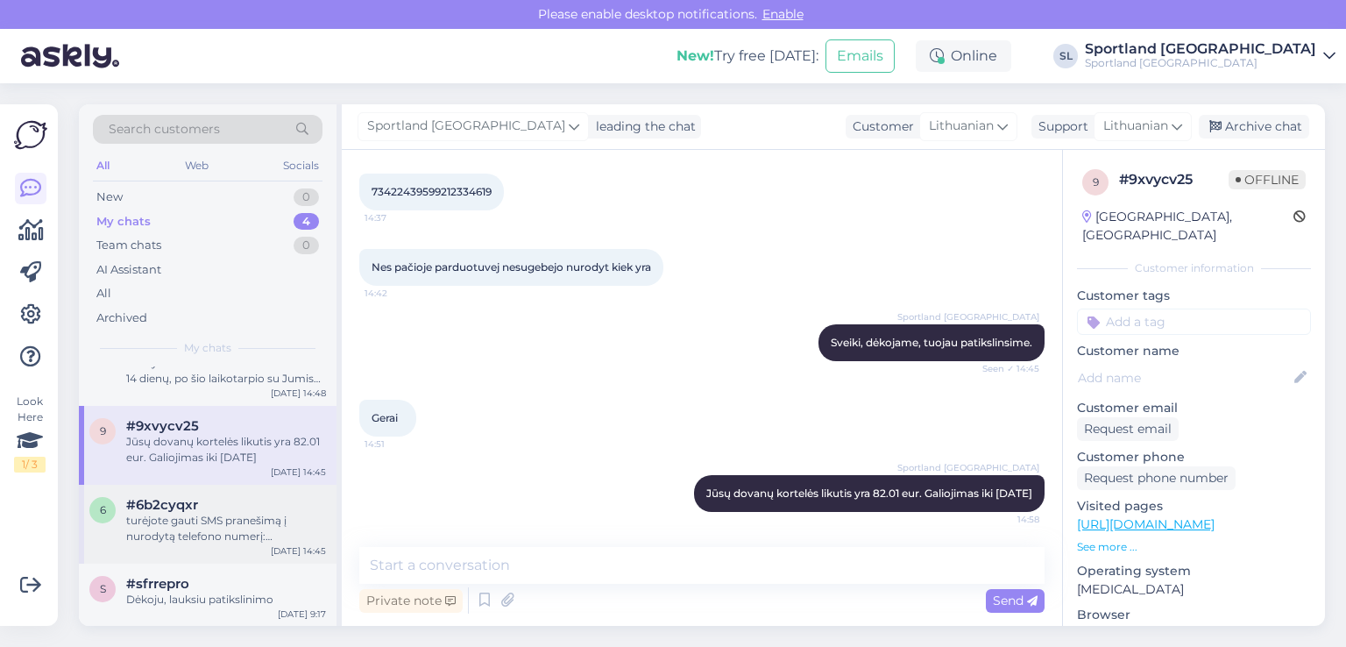
click at [214, 533] on div "turėjote gauti SMS pranešimą į nurodytą telefono numerį: [PHONE_NUMBER]" at bounding box center [226, 529] width 200 height 32
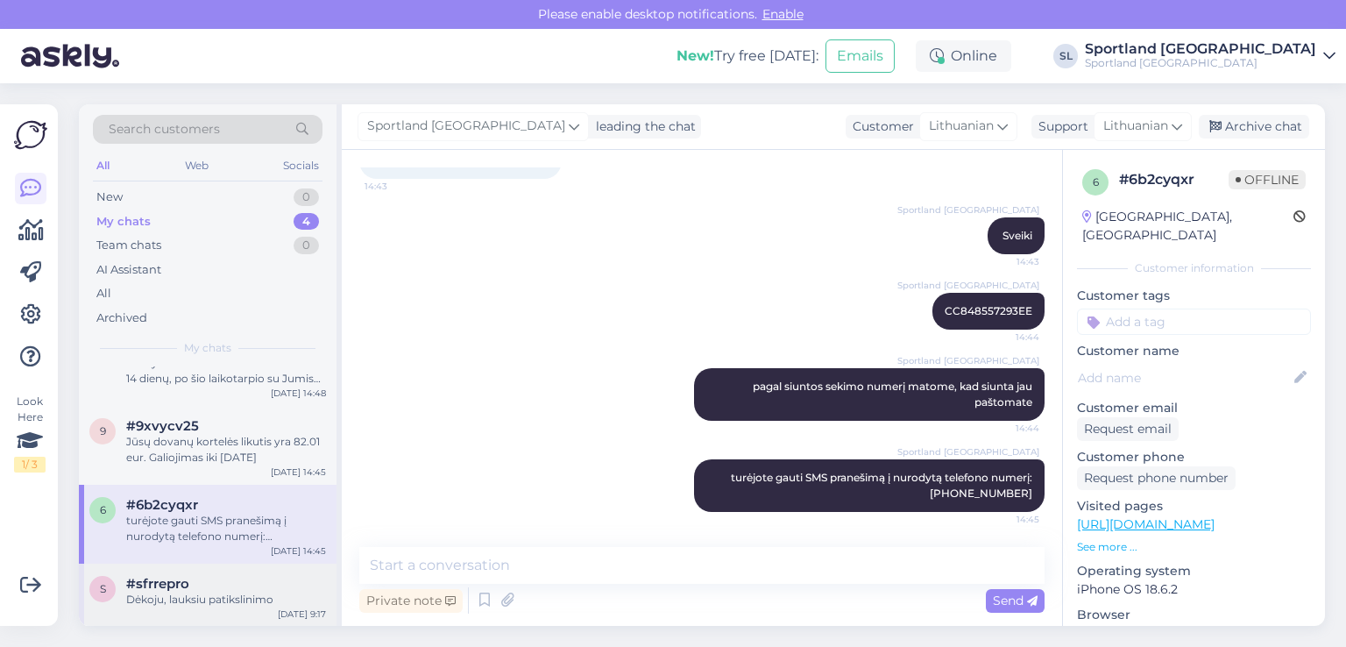
click at [203, 600] on div "Dėkoju, lauksiu patikslinimo" at bounding box center [226, 599] width 200 height 16
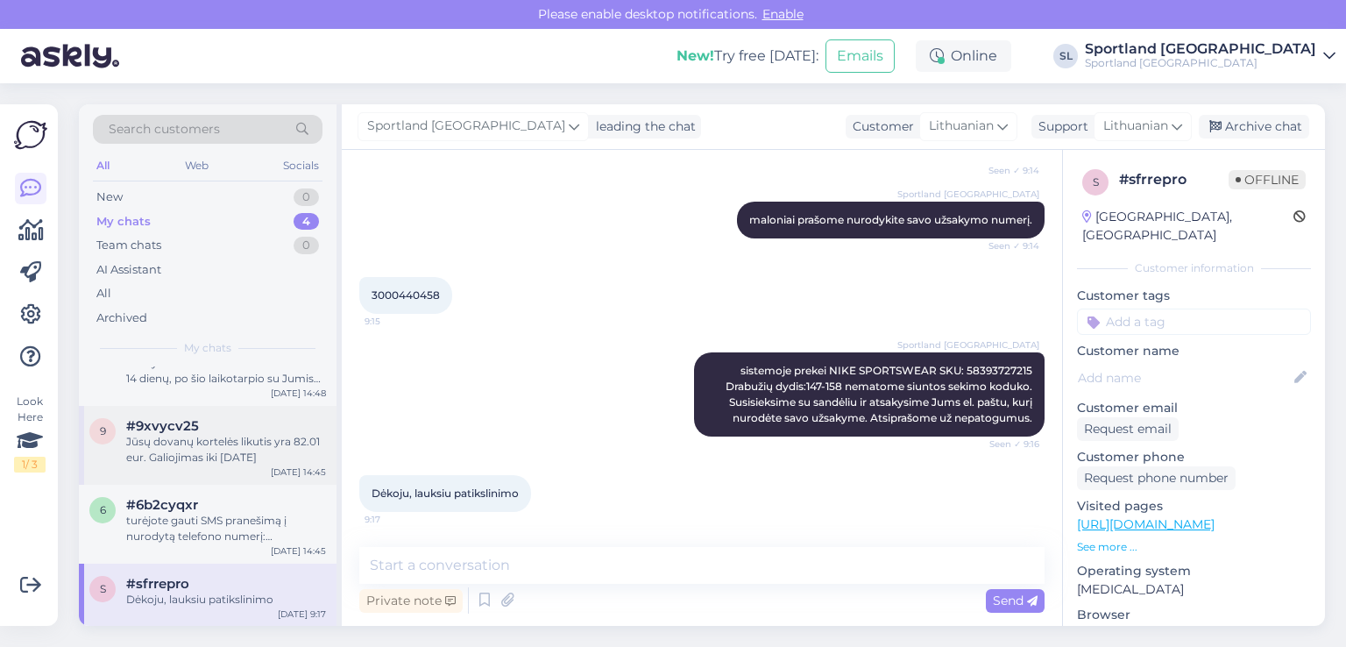
scroll to position [0, 0]
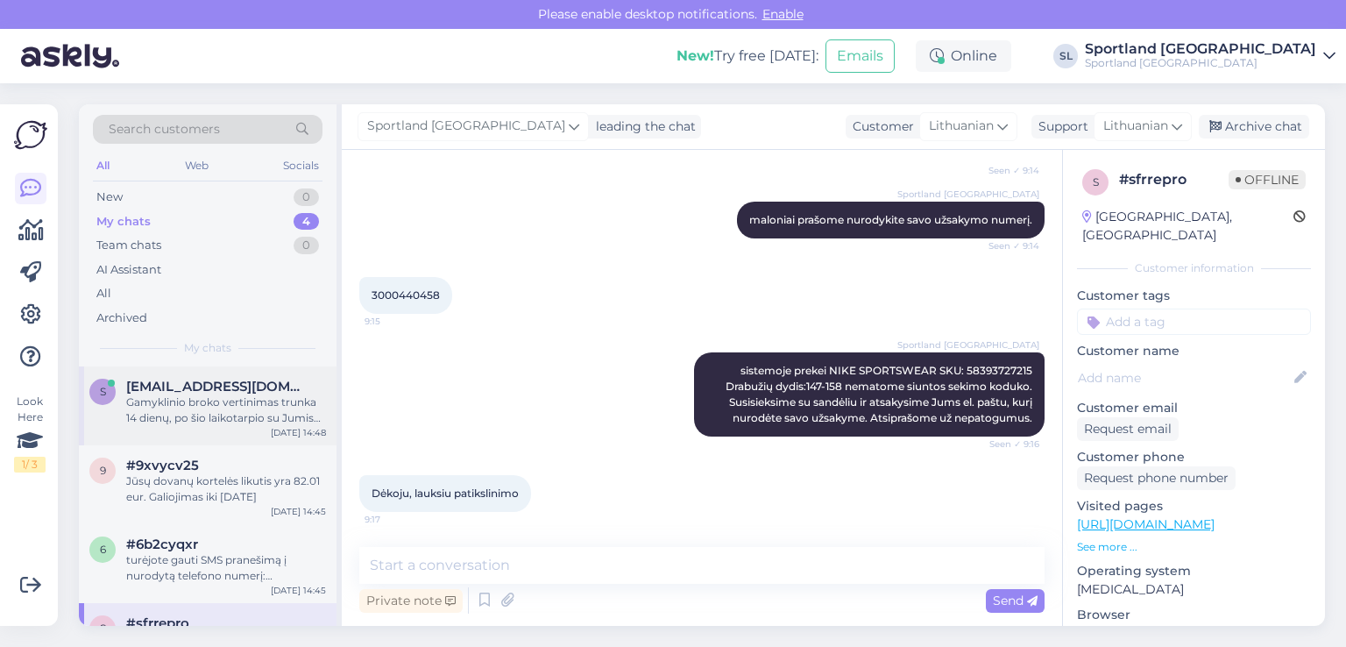
click at [224, 425] on div "Gamyklinio broko vertinimas trunka 14 dienų, po šio laikotarpio su Jumis bus su…" at bounding box center [226, 410] width 200 height 32
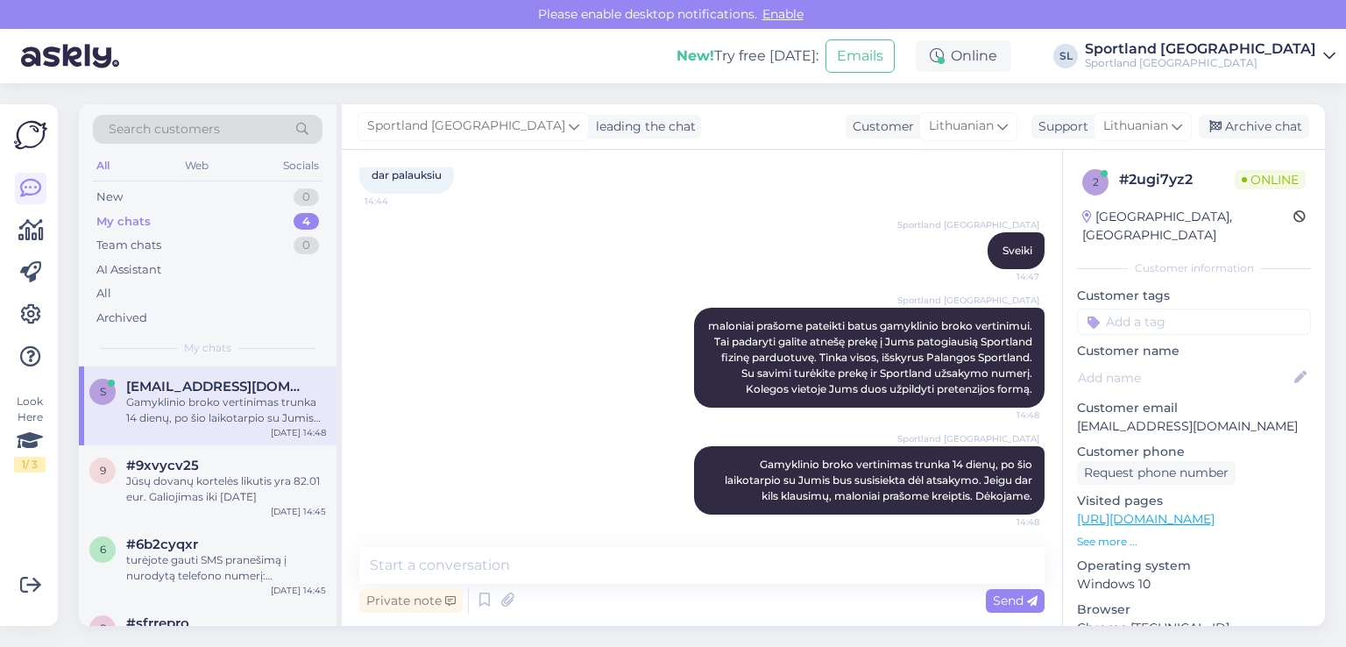
scroll to position [320, 0]
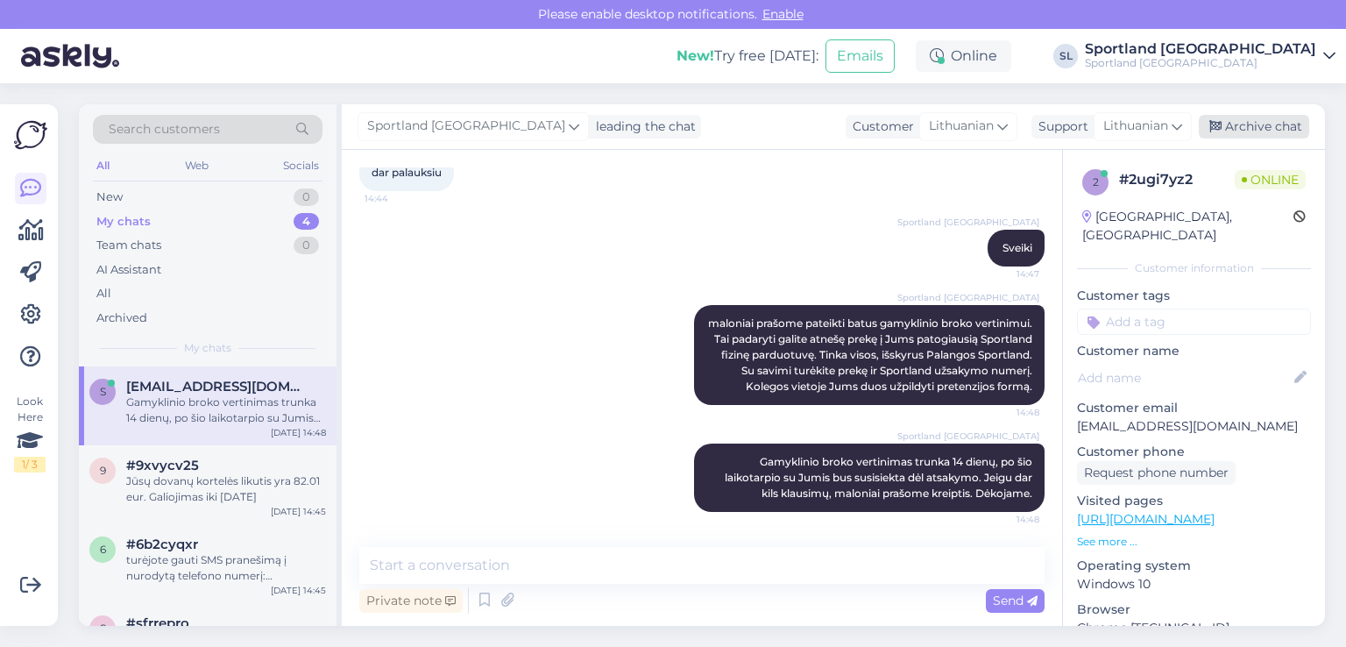
click at [1265, 129] on div "Archive chat" at bounding box center [1254, 127] width 110 height 24
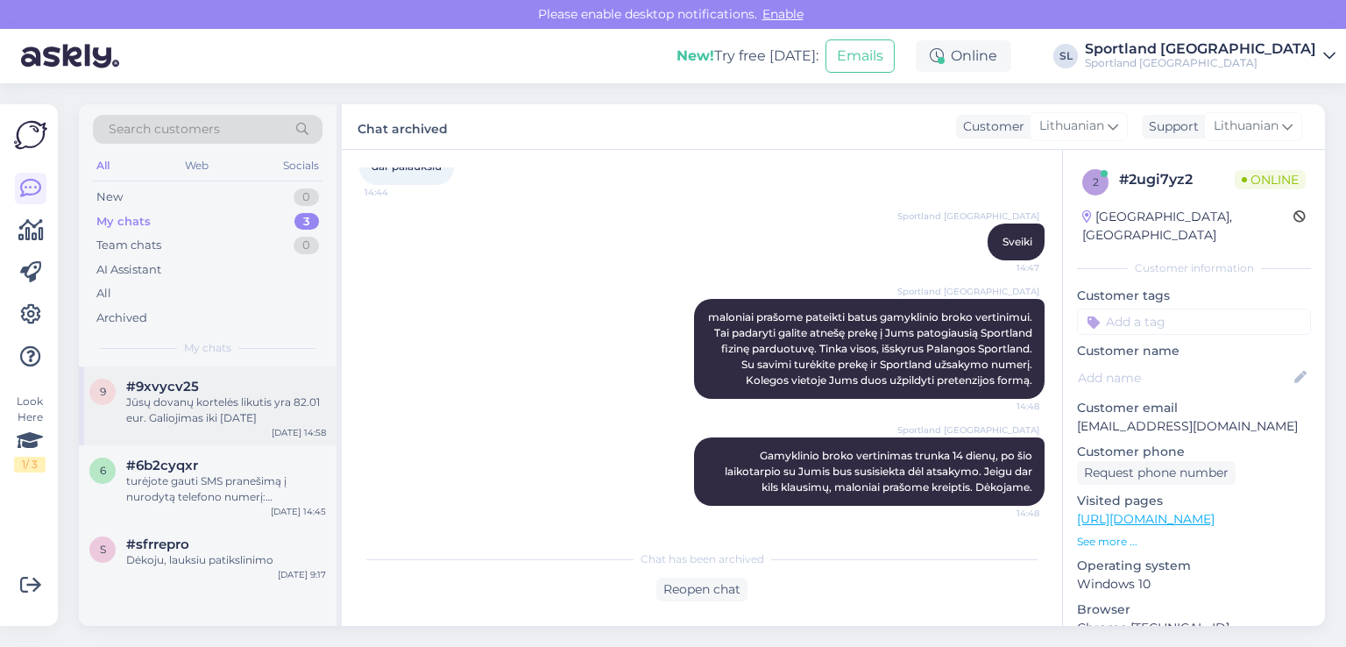
click at [217, 412] on div "Jūsų dovanų kortelės likutis yra 82.01 eur. Galiojimas iki [DATE]" at bounding box center [226, 410] width 200 height 32
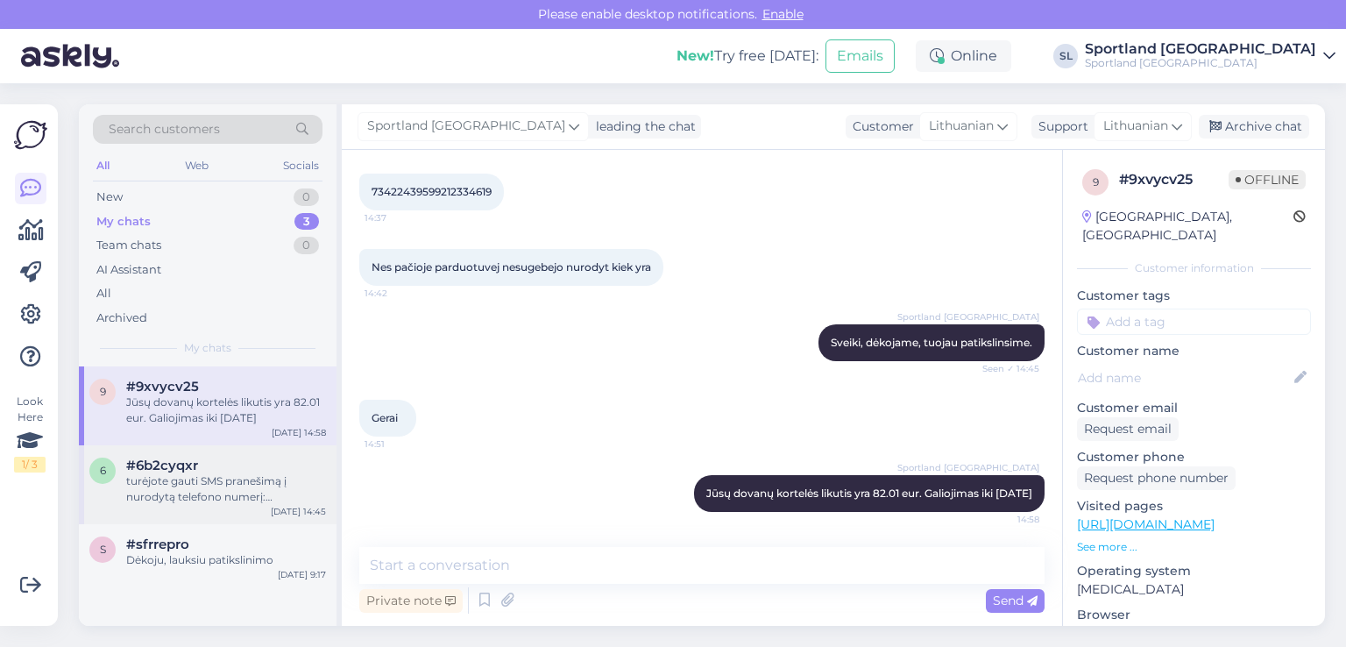
click at [217, 487] on div "turėjote gauti SMS pranešimą į nurodytą telefono numerį: [PHONE_NUMBER]" at bounding box center [226, 489] width 200 height 32
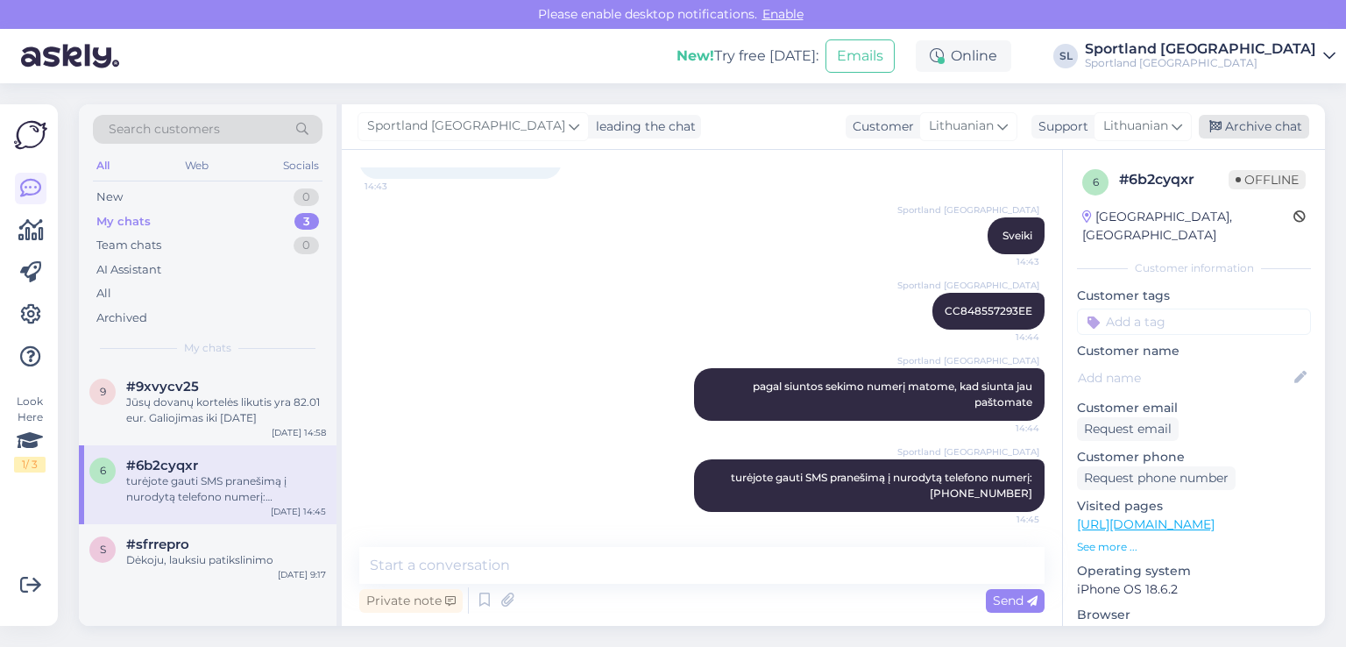
click at [1250, 131] on div "Archive chat" at bounding box center [1254, 127] width 110 height 24
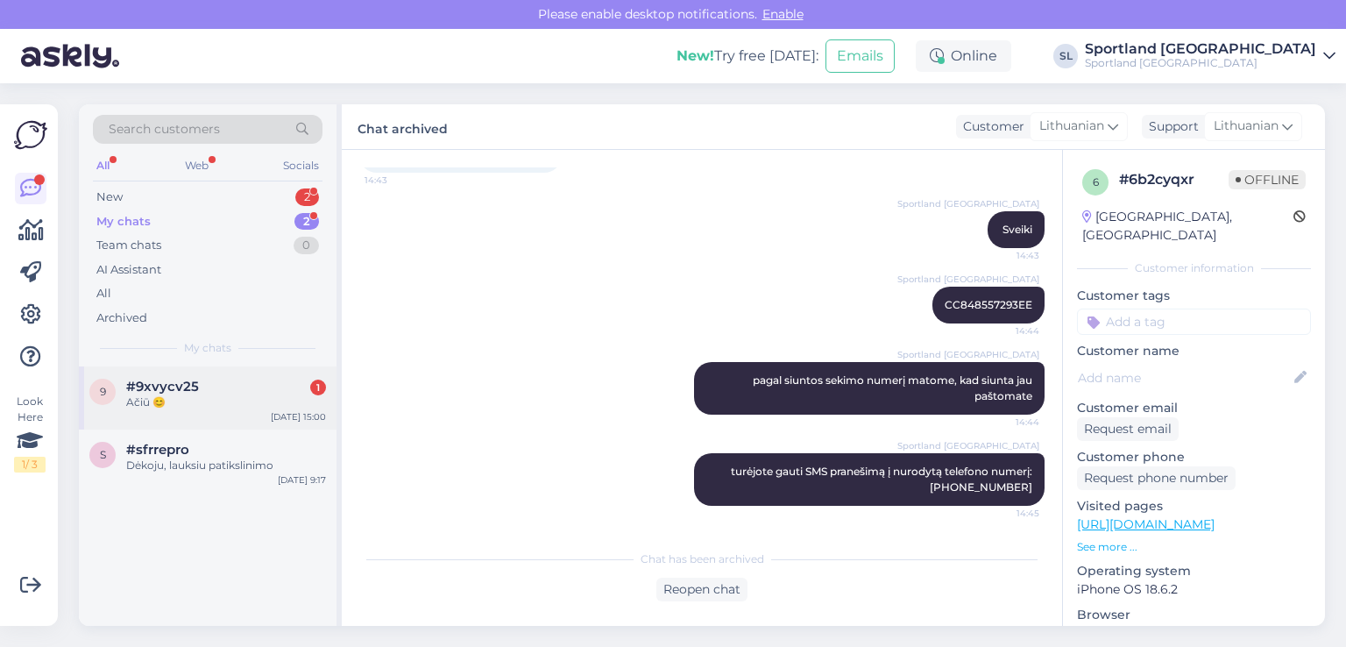
click at [216, 393] on div "#9xvycv25 1" at bounding box center [226, 387] width 200 height 16
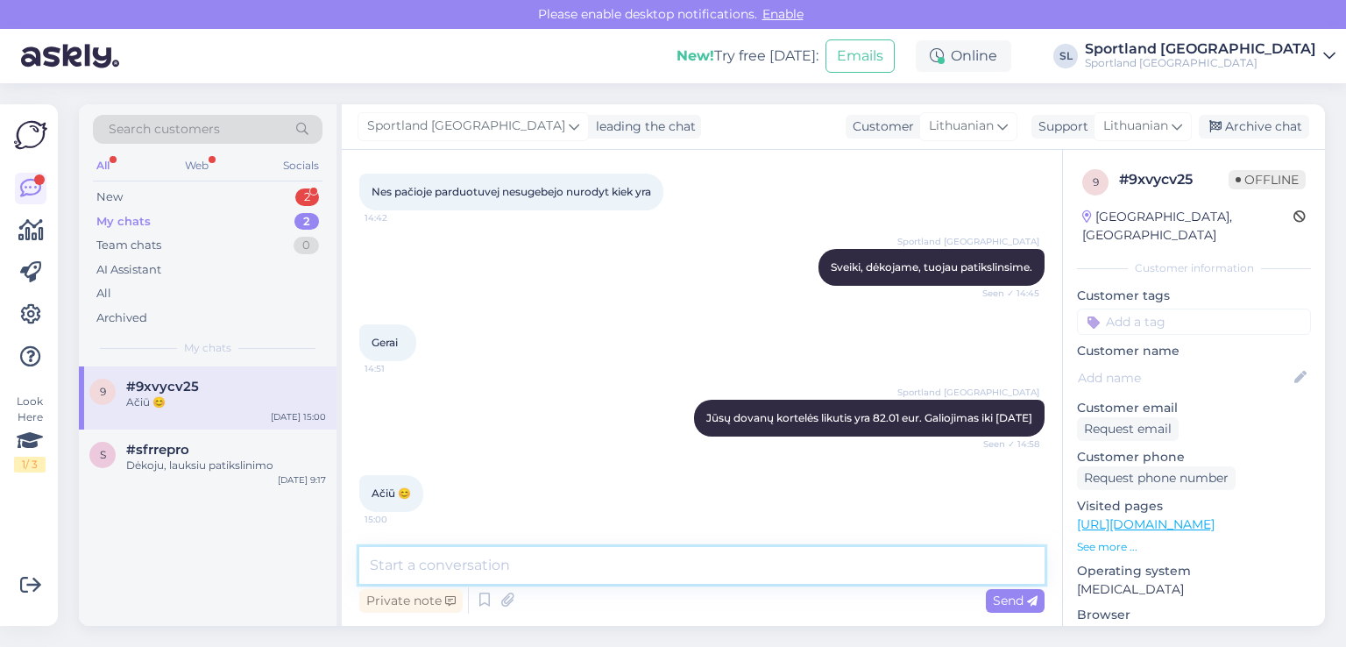
click at [666, 577] on textarea at bounding box center [701, 565] width 685 height 37
type textarea "gražios dienos!"
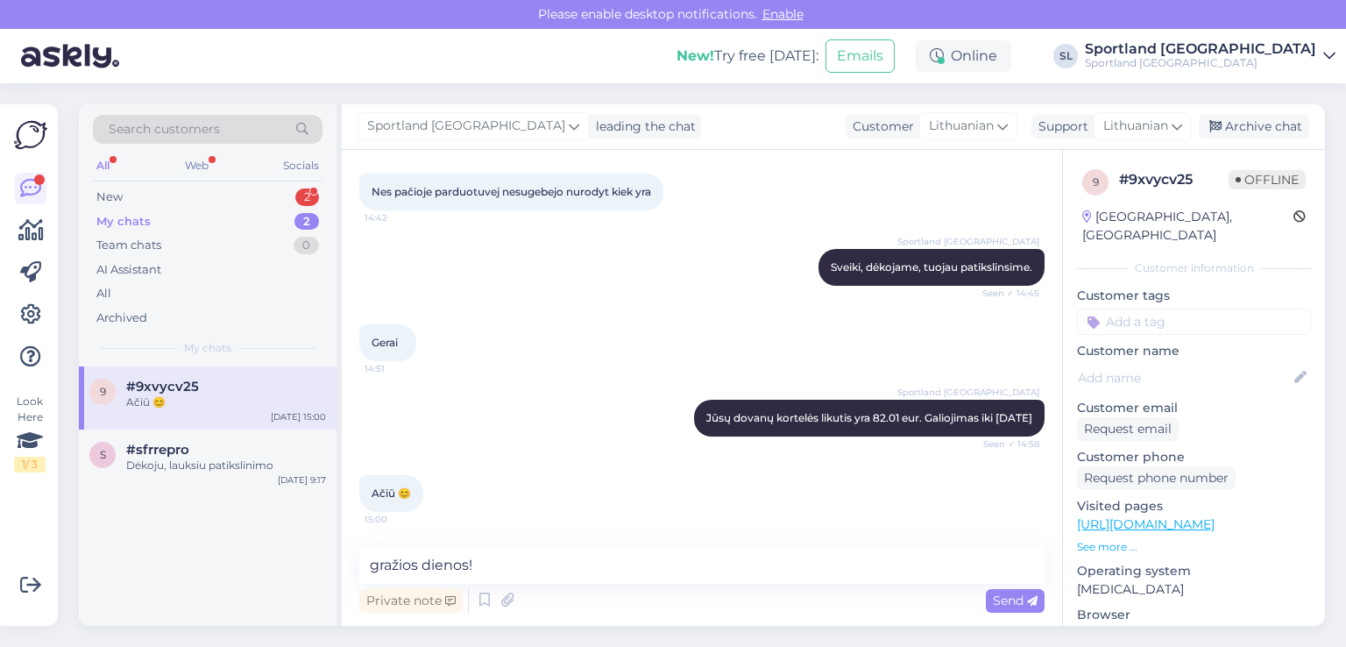
click at [1008, 604] on span "Send" at bounding box center [1015, 600] width 45 height 16
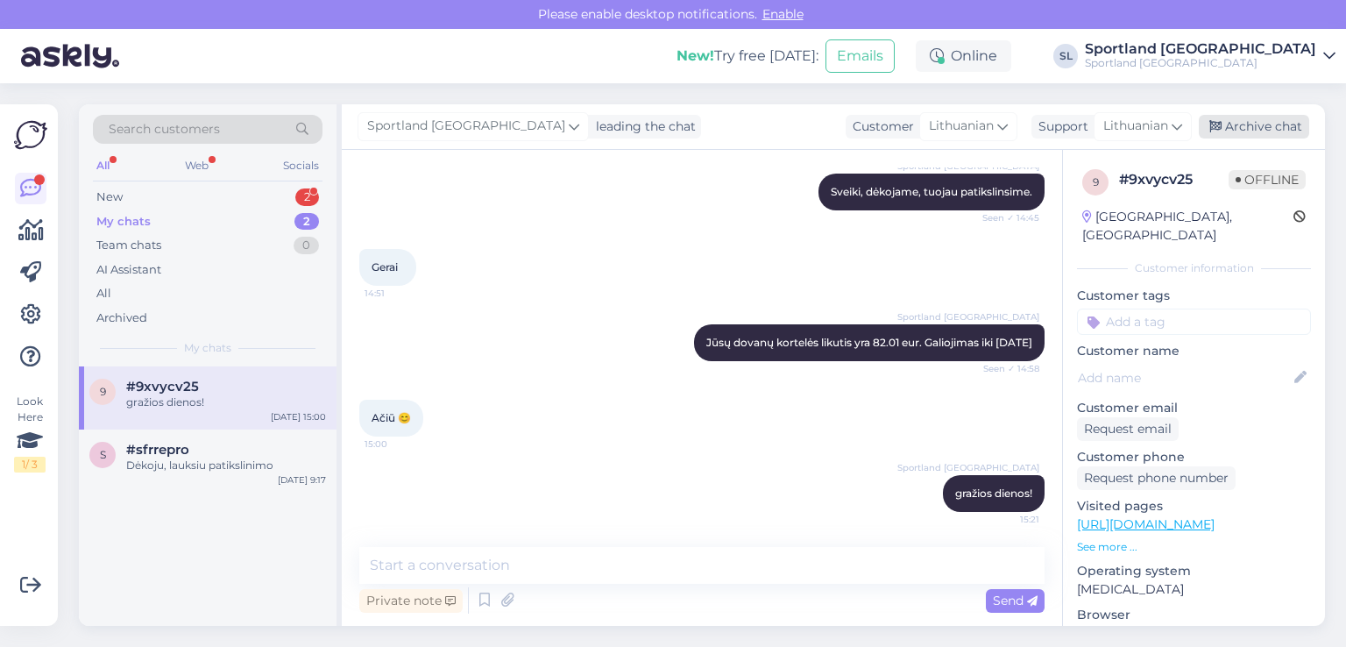
click at [1245, 137] on div "Archive chat" at bounding box center [1254, 127] width 110 height 24
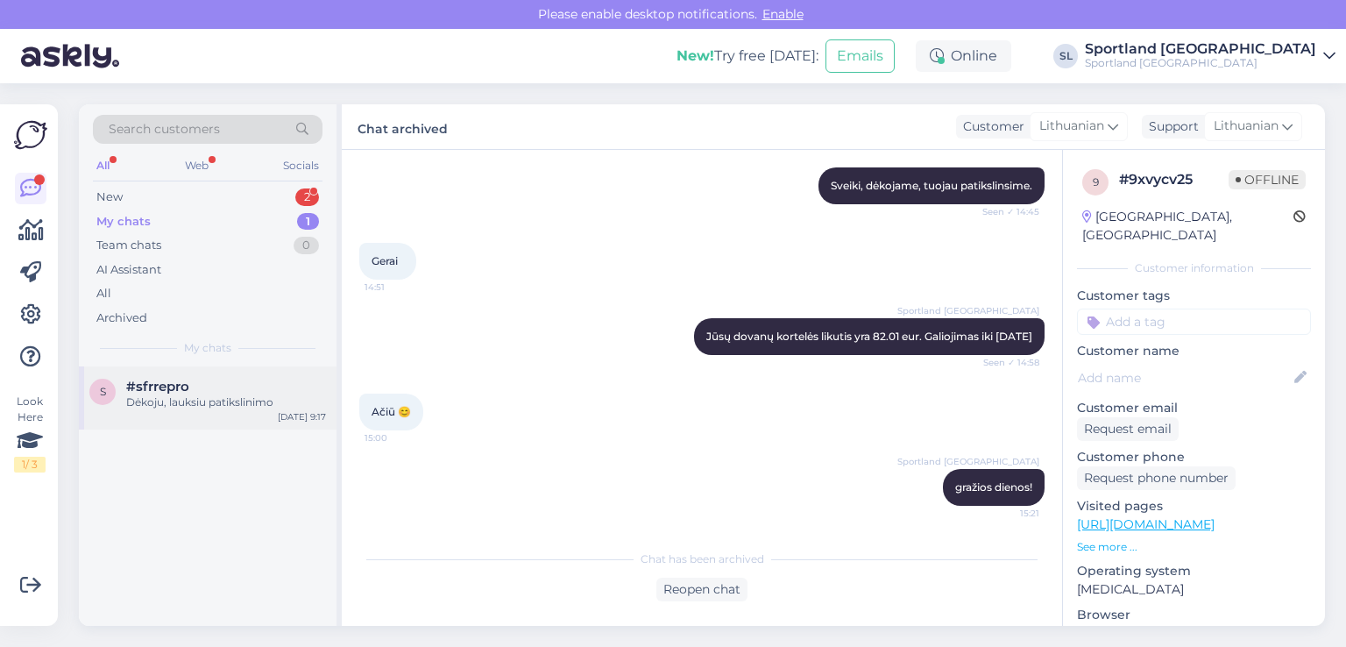
click at [185, 400] on div "Dėkoju, lauksiu patikslinimo" at bounding box center [226, 402] width 200 height 16
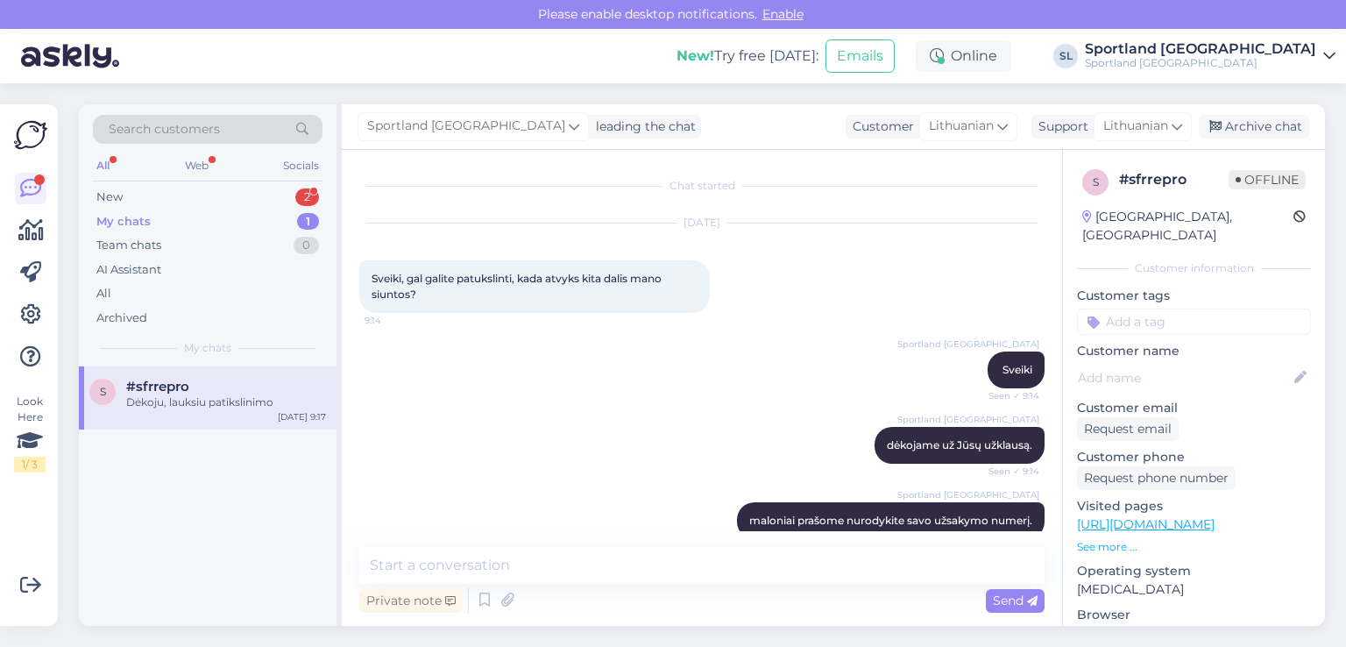
scroll to position [301, 0]
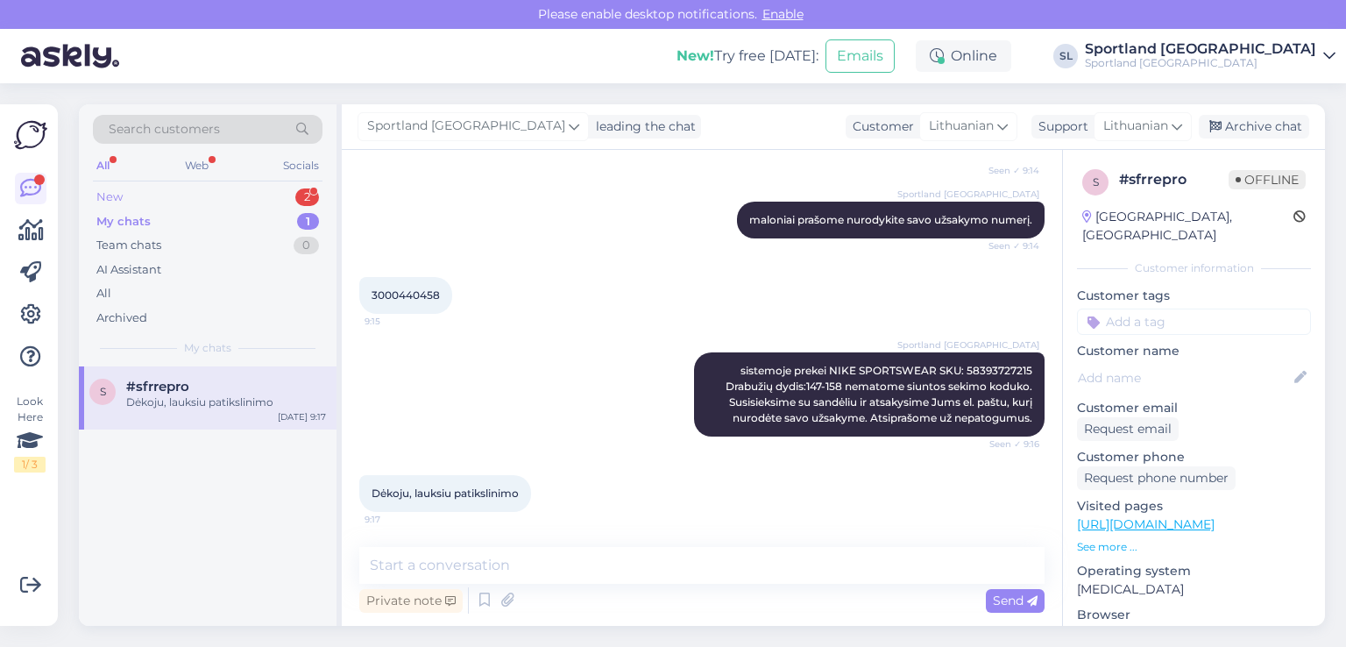
click at [235, 193] on div "New 2" at bounding box center [208, 197] width 230 height 25
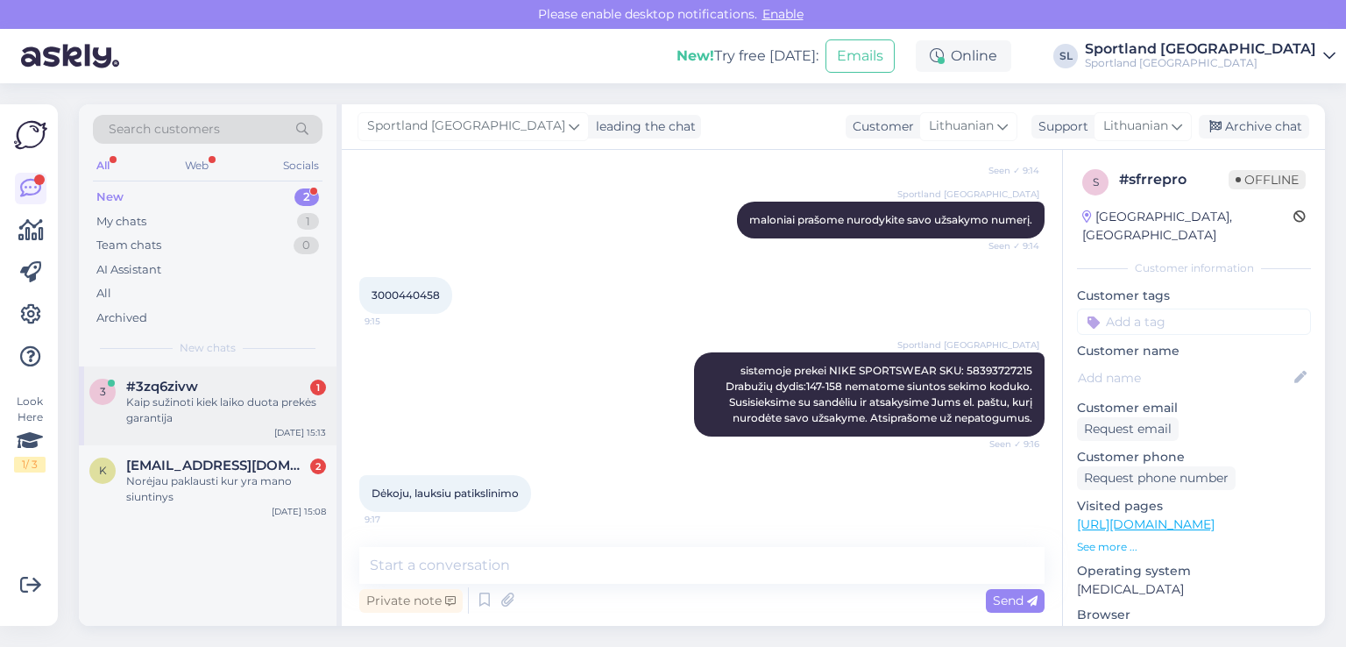
click at [223, 411] on div "Kaip sužinoti kiek laiko duota prekės garantija" at bounding box center [226, 410] width 200 height 32
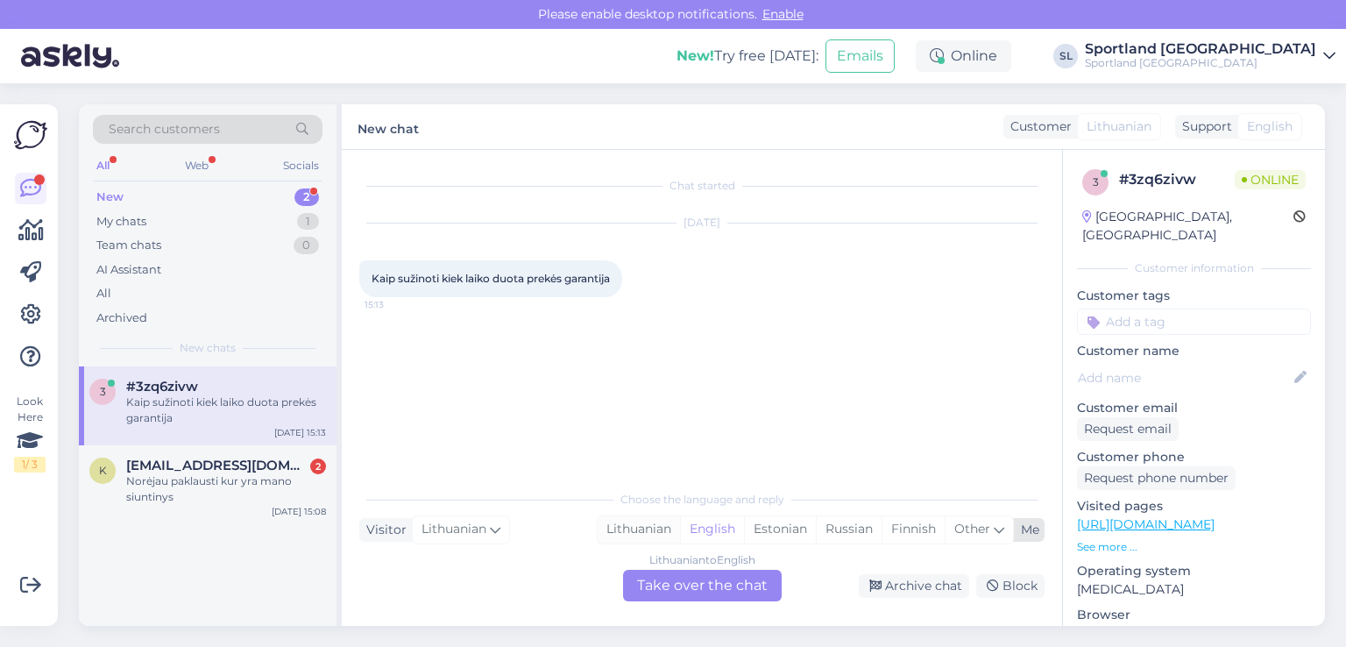
drag, startPoint x: 638, startPoint y: 521, endPoint x: 634, endPoint y: 548, distance: 26.5
click at [637, 521] on div "Lithuanian" at bounding box center [639, 529] width 82 height 26
click at [648, 585] on div "Lithuanian to Lithuanian Take over the chat" at bounding box center [702, 586] width 159 height 32
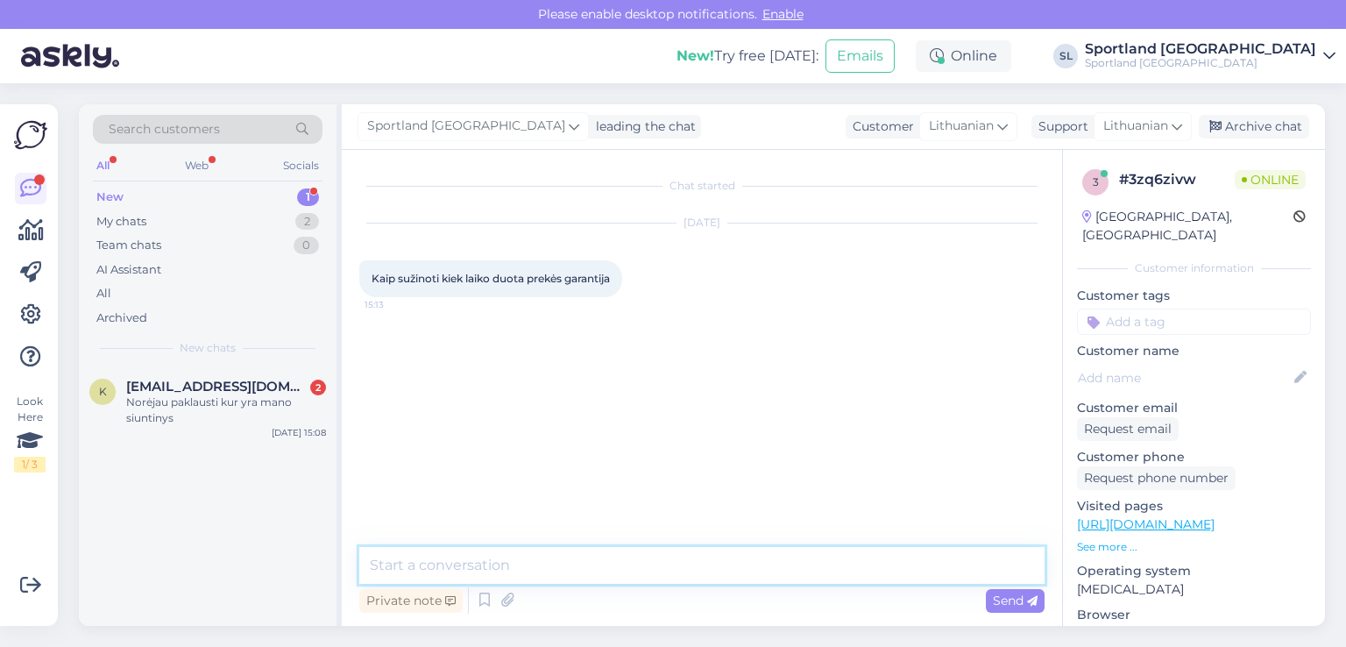
click at [593, 558] on textarea at bounding box center [701, 565] width 685 height 37
type textarea "Sveiki"
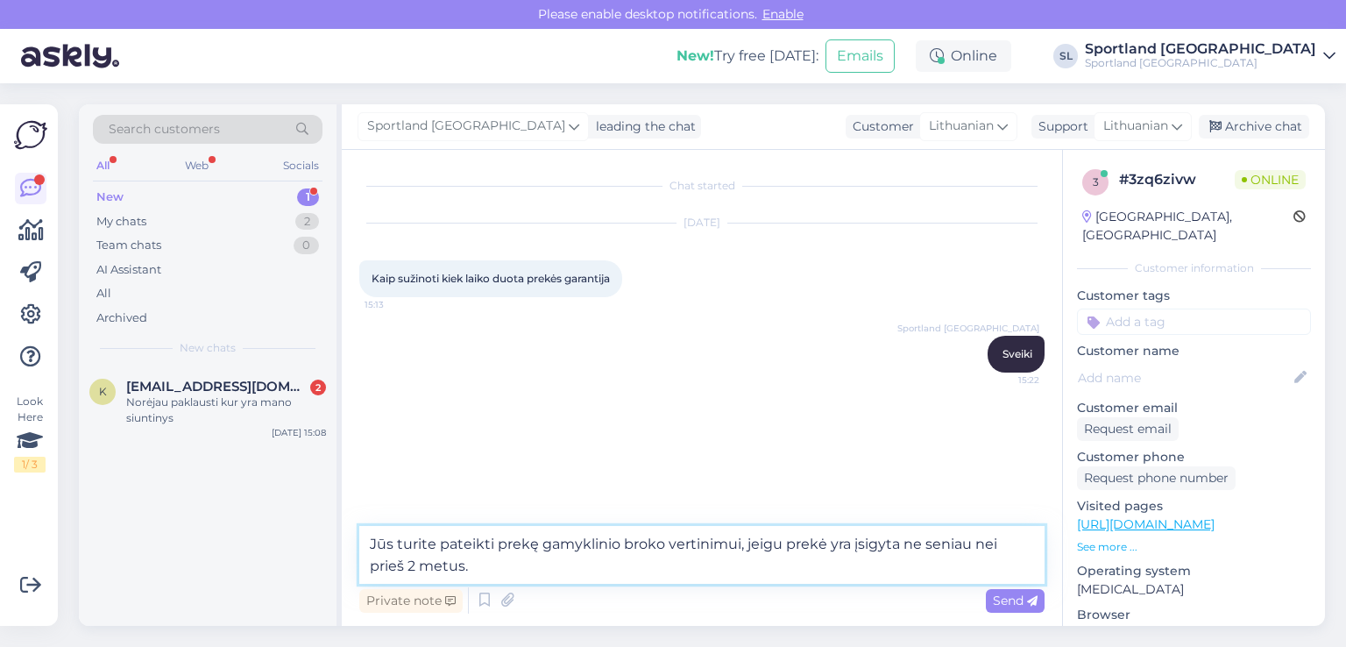
type textarea "Jūs turite pateikti prekę gamyklinio broko vertinimui, jeigu prekė yra įsigyta …"
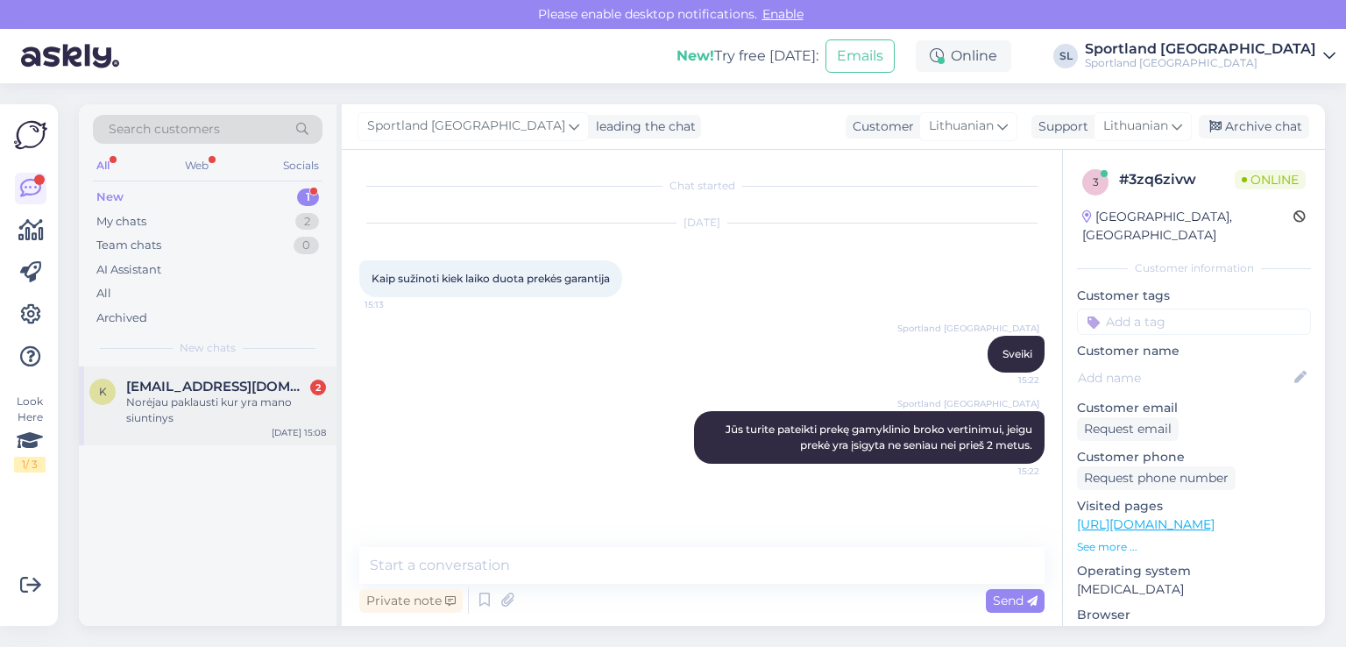
click at [218, 404] on div "Norėjau paklausti kur yra mano siuntinys" at bounding box center [226, 410] width 200 height 32
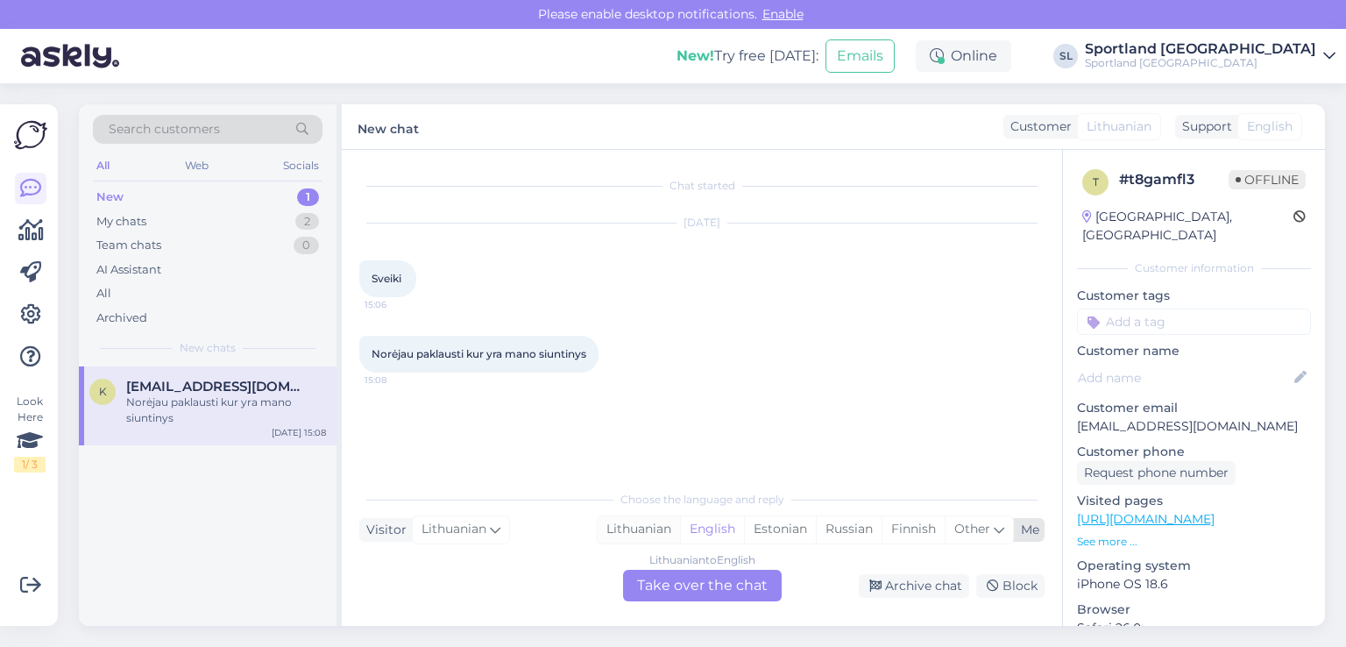
click at [629, 530] on div "Lithuanian" at bounding box center [639, 529] width 82 height 26
click at [649, 581] on div "Lithuanian to Lithuanian Take over the chat" at bounding box center [702, 586] width 159 height 32
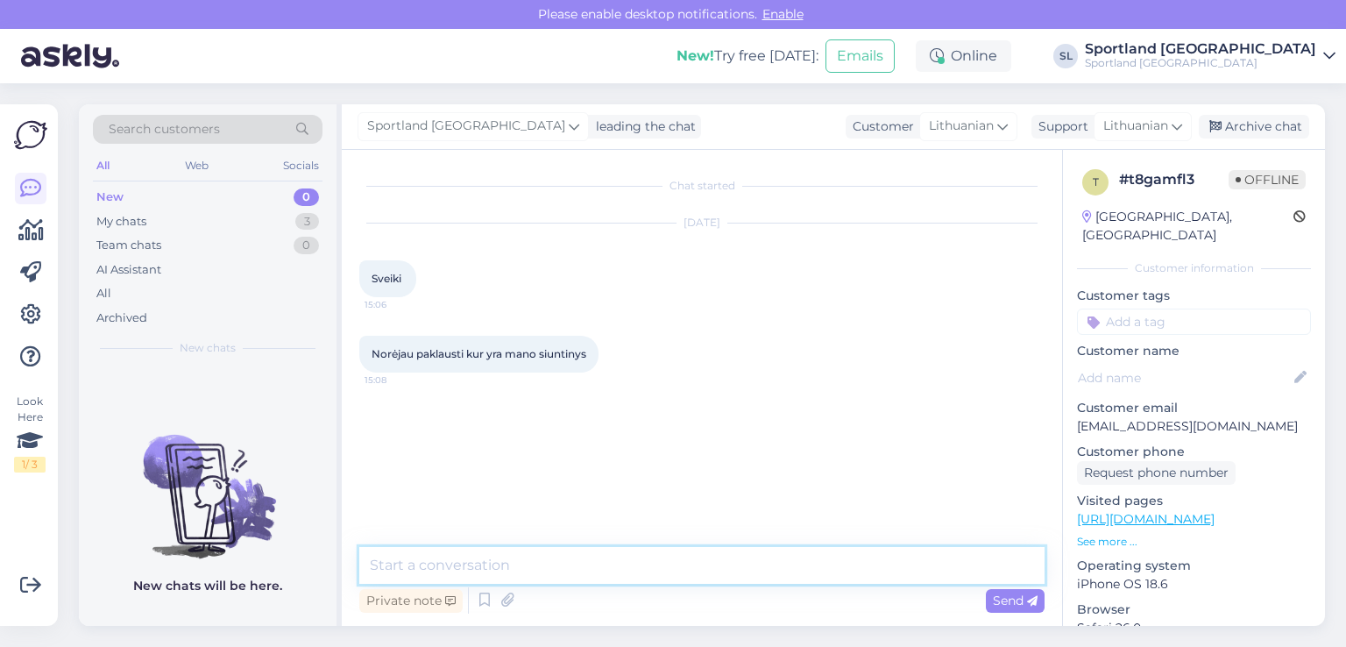
click at [607, 549] on textarea at bounding box center [701, 565] width 685 height 37
type textarea "Sveiki"
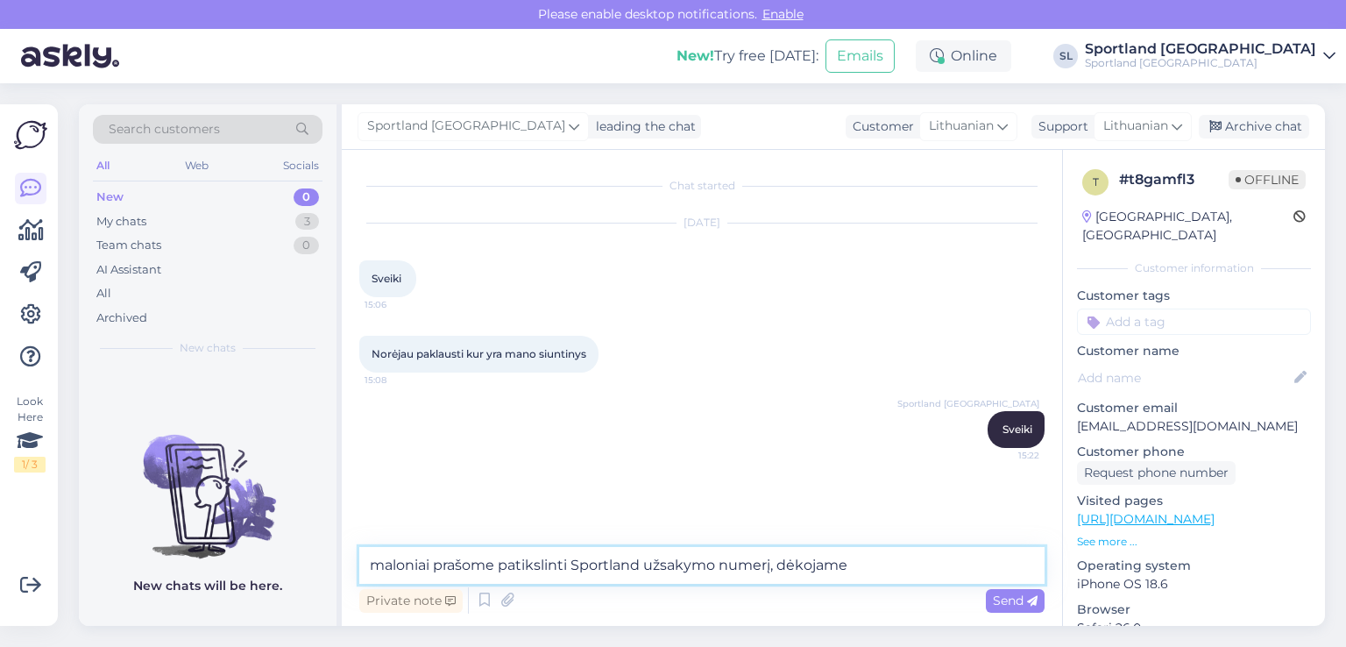
type textarea "maloniai prašome patikslinti Sportland užsakymo numerį, dėkojame."
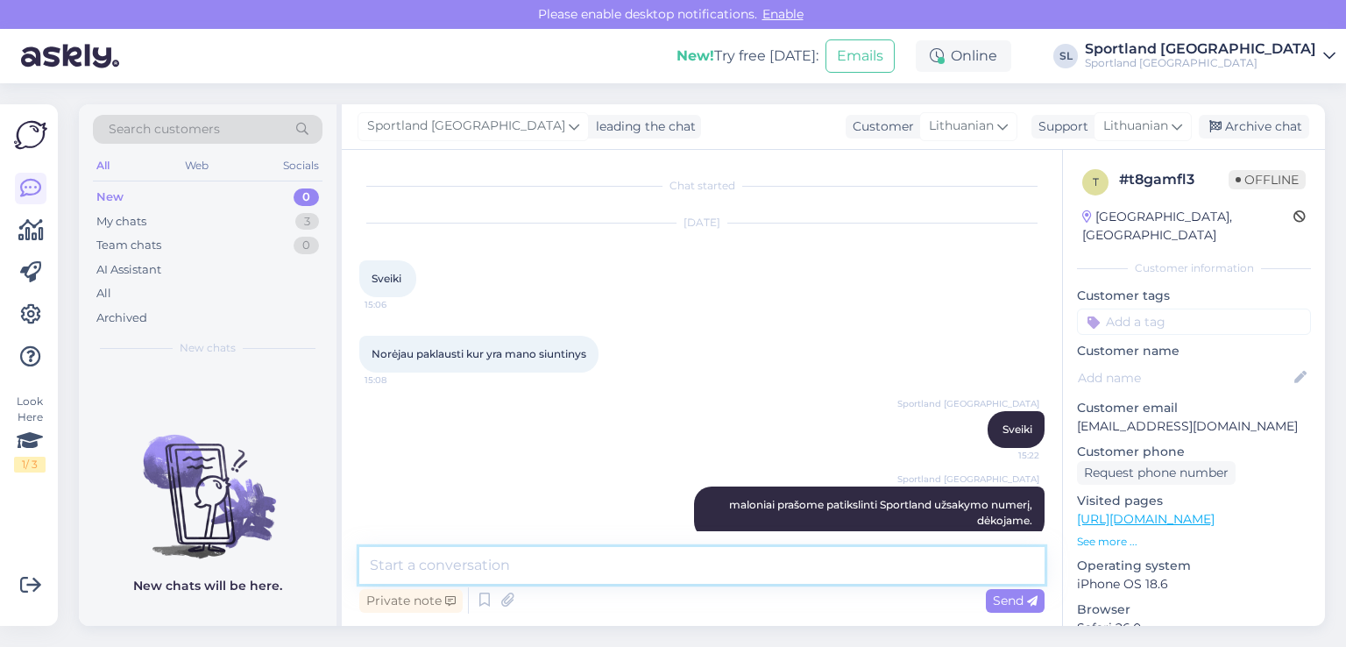
scroll to position [28, 0]
